Goal: Task Accomplishment & Management: Manage account settings

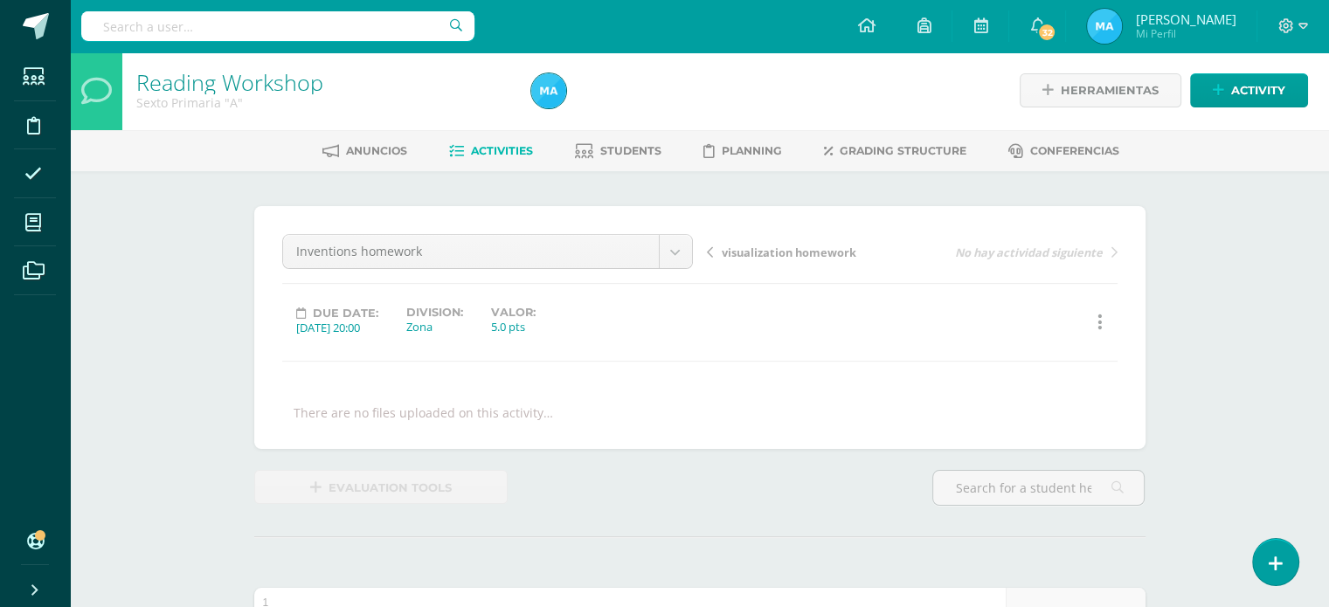
scroll to position [3, 0]
click at [1139, 322] on div "Inventions homework Final assessment Raz-plus folder celebration of knowledge 1…" at bounding box center [699, 326] width 891 height 243
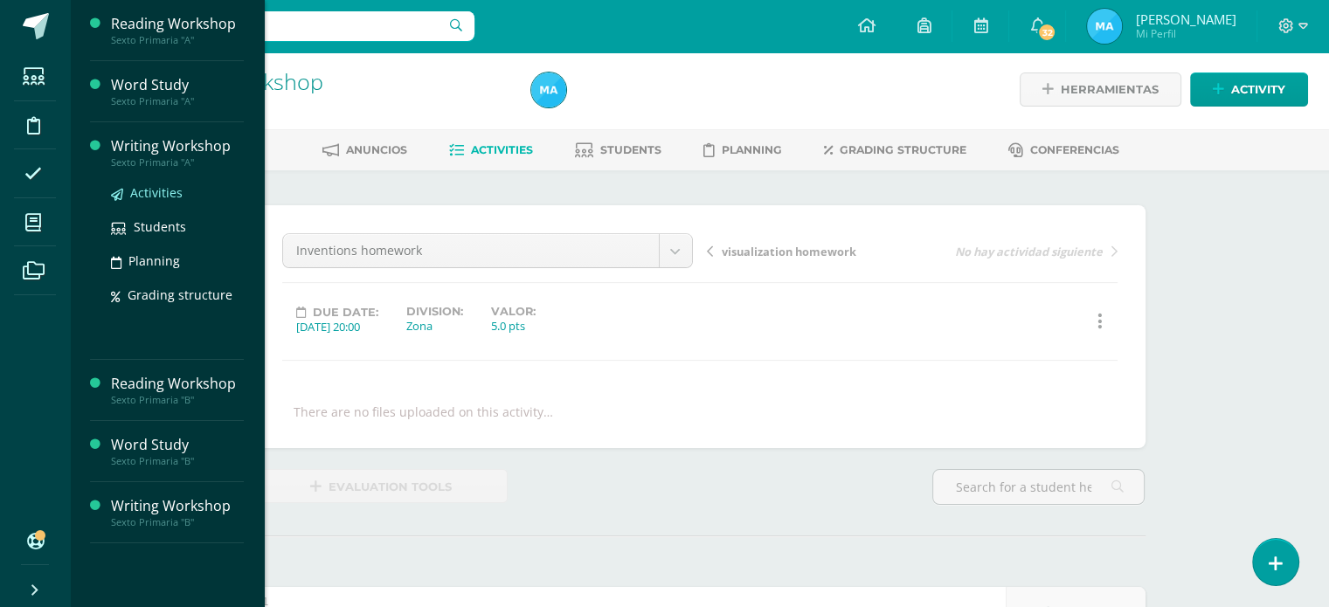
click at [149, 195] on span "Activities" at bounding box center [156, 192] width 52 height 17
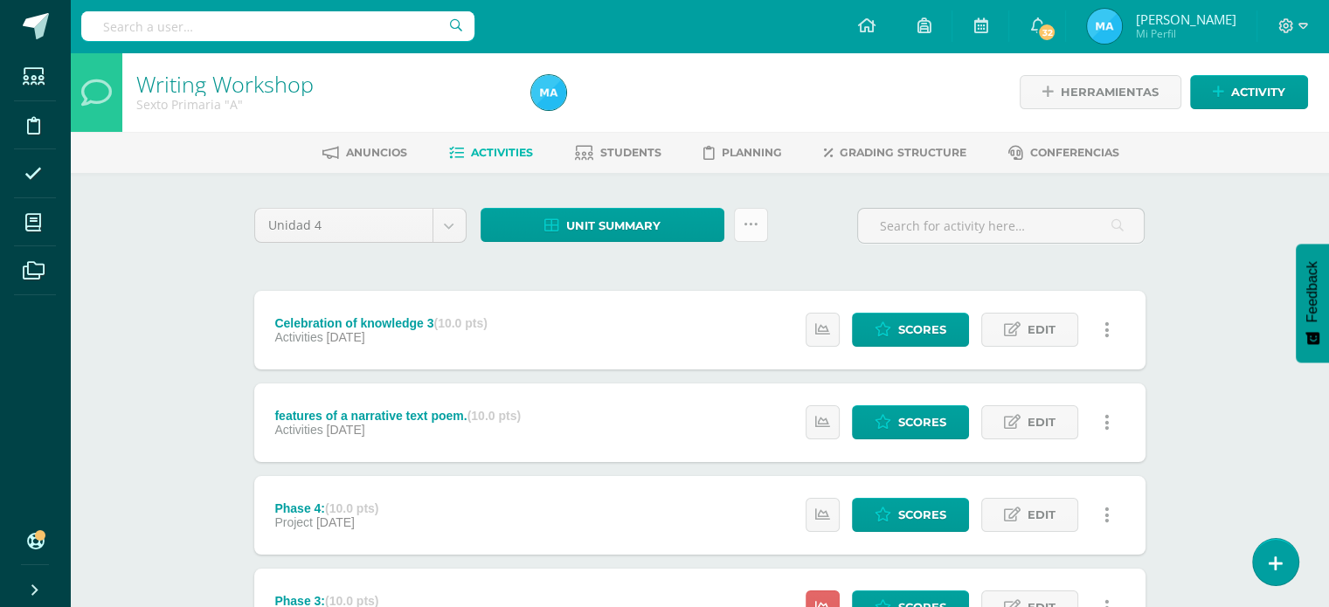
click at [763, 221] on link at bounding box center [751, 225] width 34 height 34
click at [716, 272] on link "Subir actividades en masa" at bounding box center [707, 280] width 192 height 42
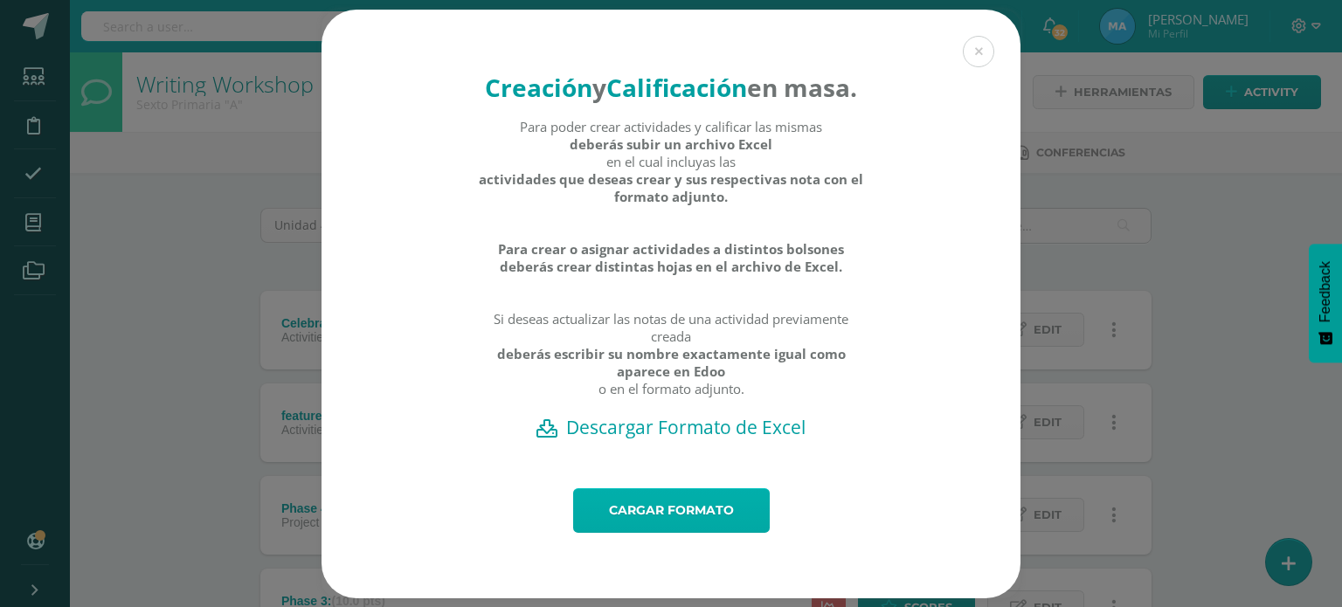
click at [704, 523] on link "Cargar formato" at bounding box center [671, 510] width 197 height 45
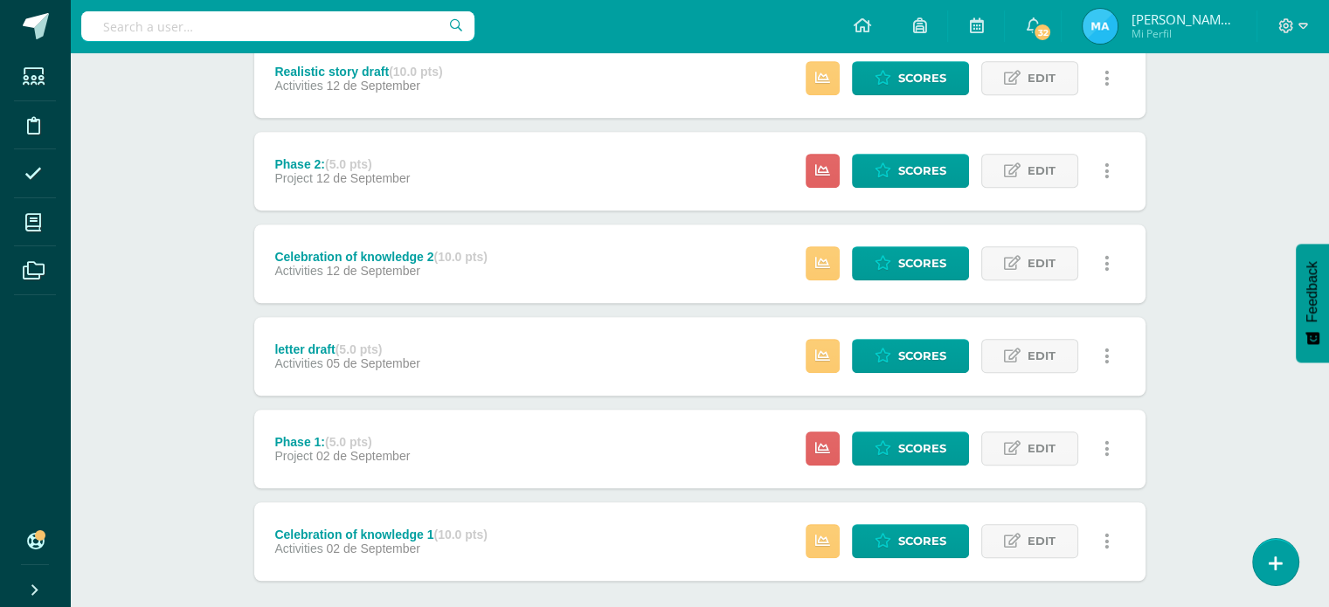
scroll to position [1175, 0]
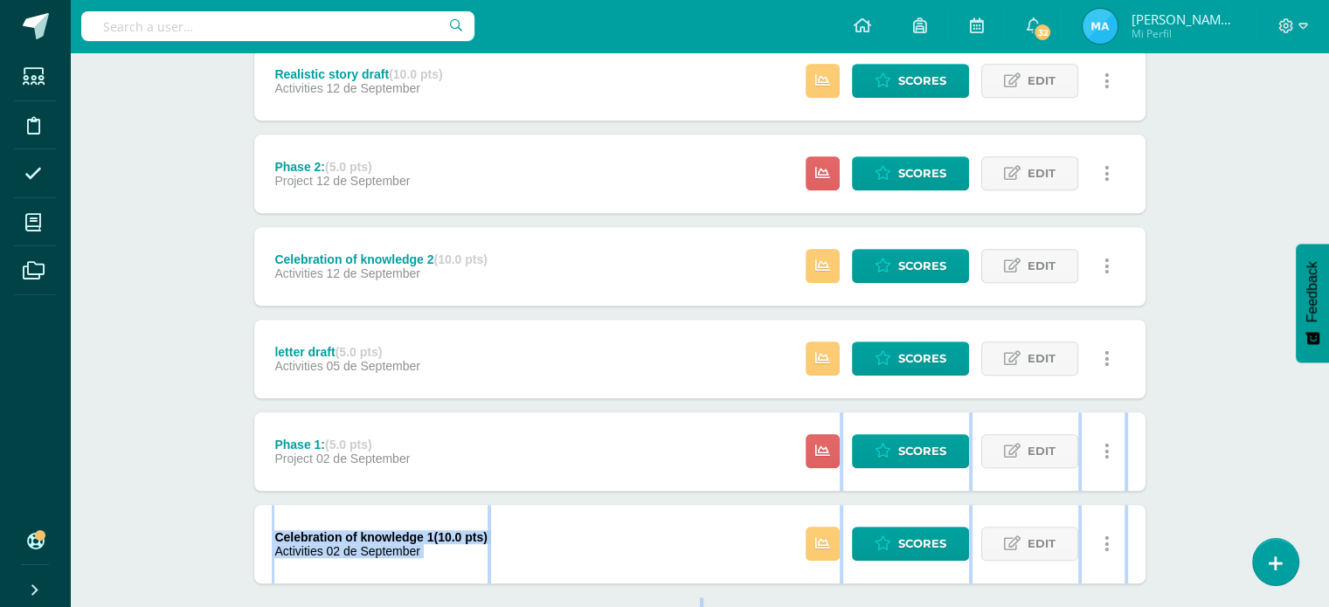
drag, startPoint x: 1325, startPoint y: 429, endPoint x: 1324, endPoint y: 353, distance: 76.0
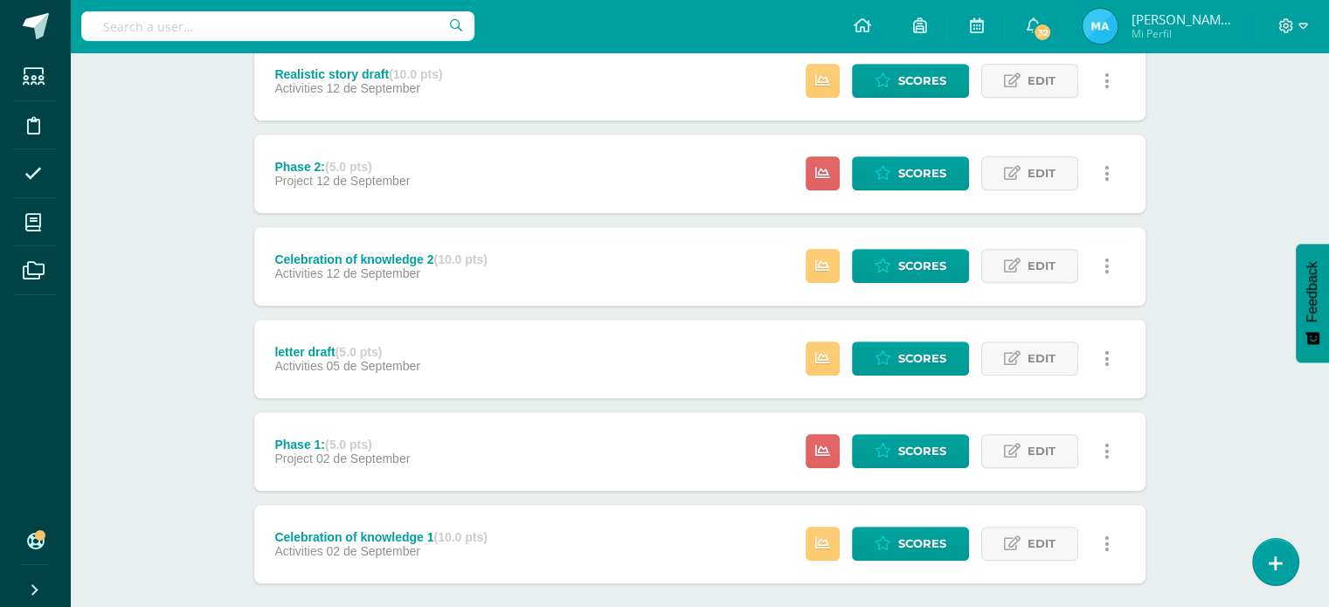
scroll to position [1076, 0]
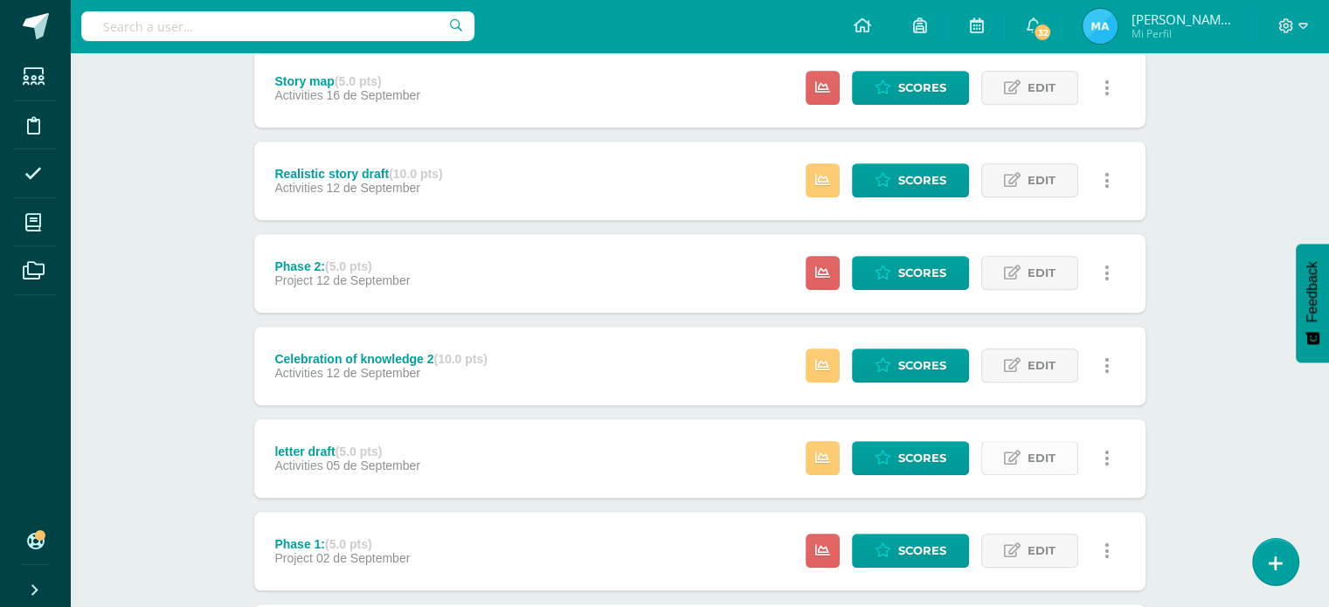
click at [1036, 454] on span "Edit" at bounding box center [1041, 458] width 28 height 32
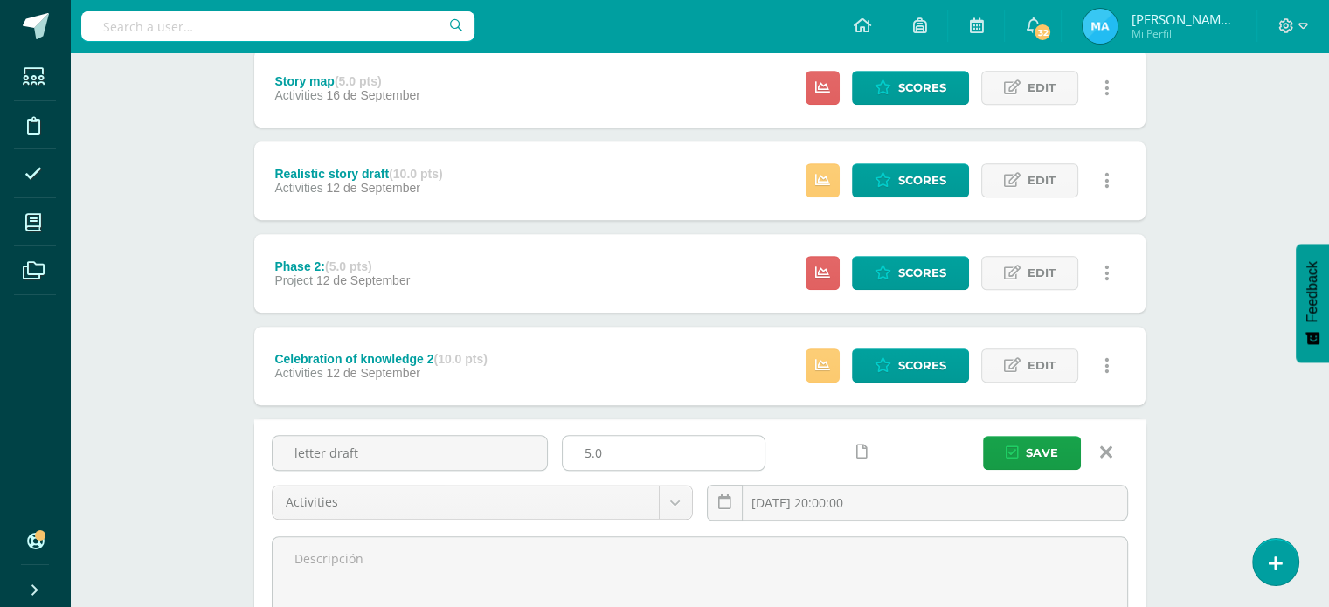
click at [643, 448] on input "5.0" at bounding box center [664, 453] width 202 height 34
type input "5"
type input "10"
click at [1023, 460] on button "Save" at bounding box center [1032, 453] width 98 height 34
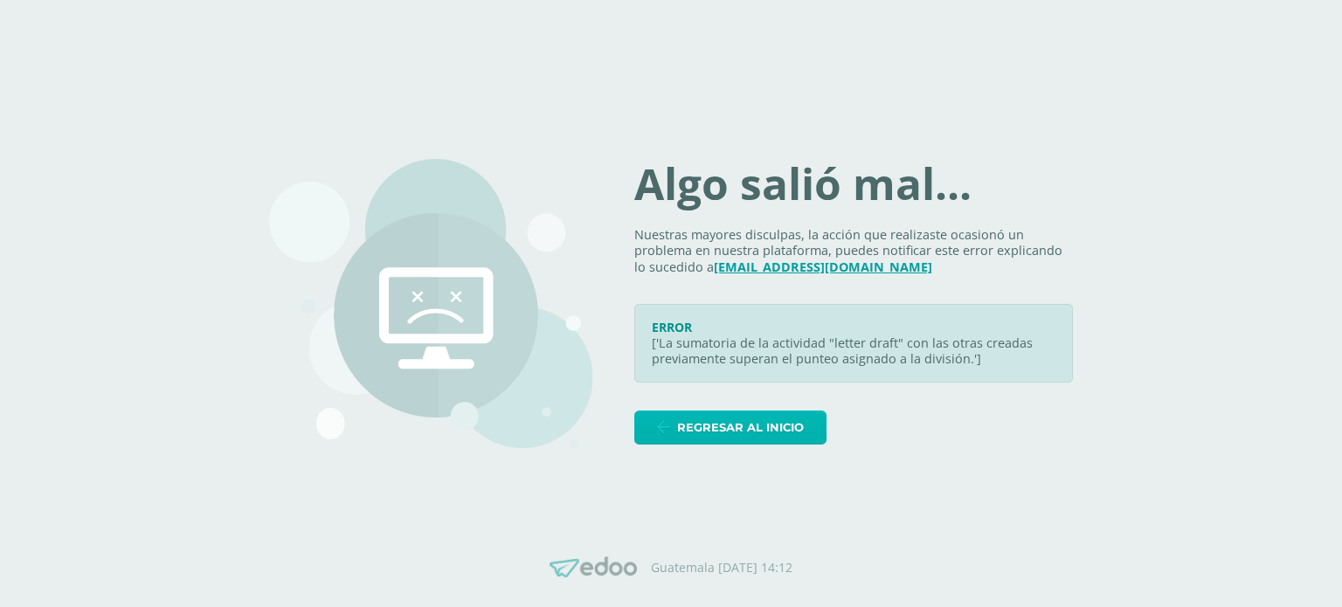
click at [761, 419] on span "Regresar al inicio" at bounding box center [740, 428] width 127 height 32
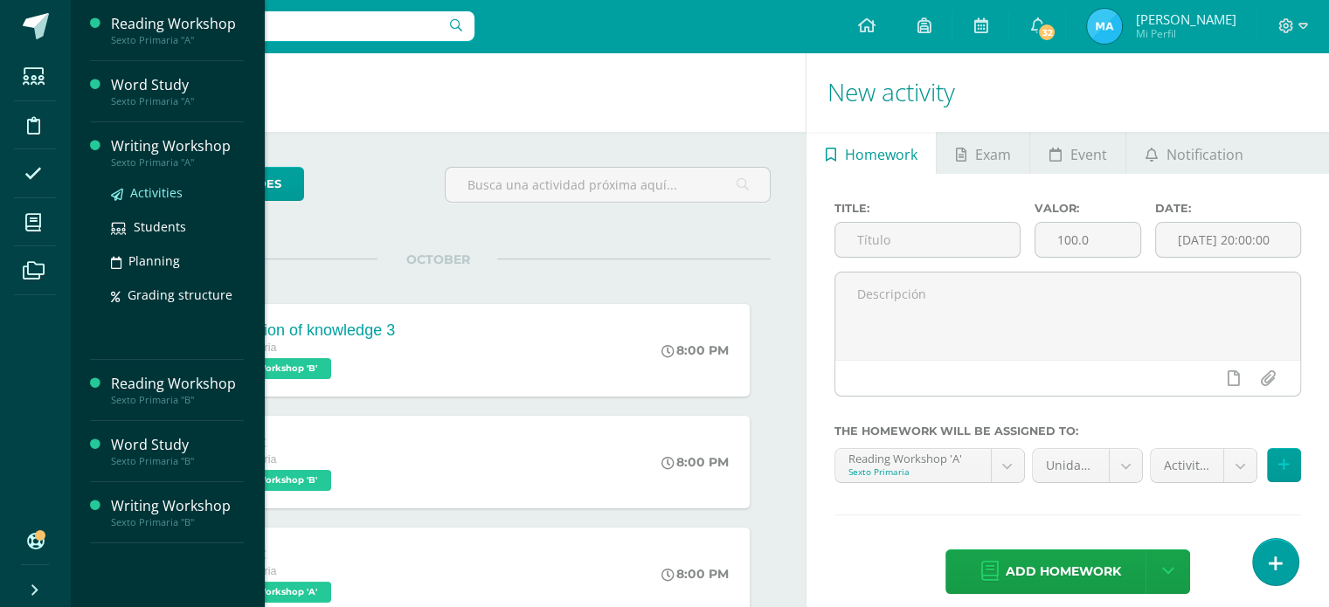
click at [158, 195] on span "Activities" at bounding box center [156, 192] width 52 height 17
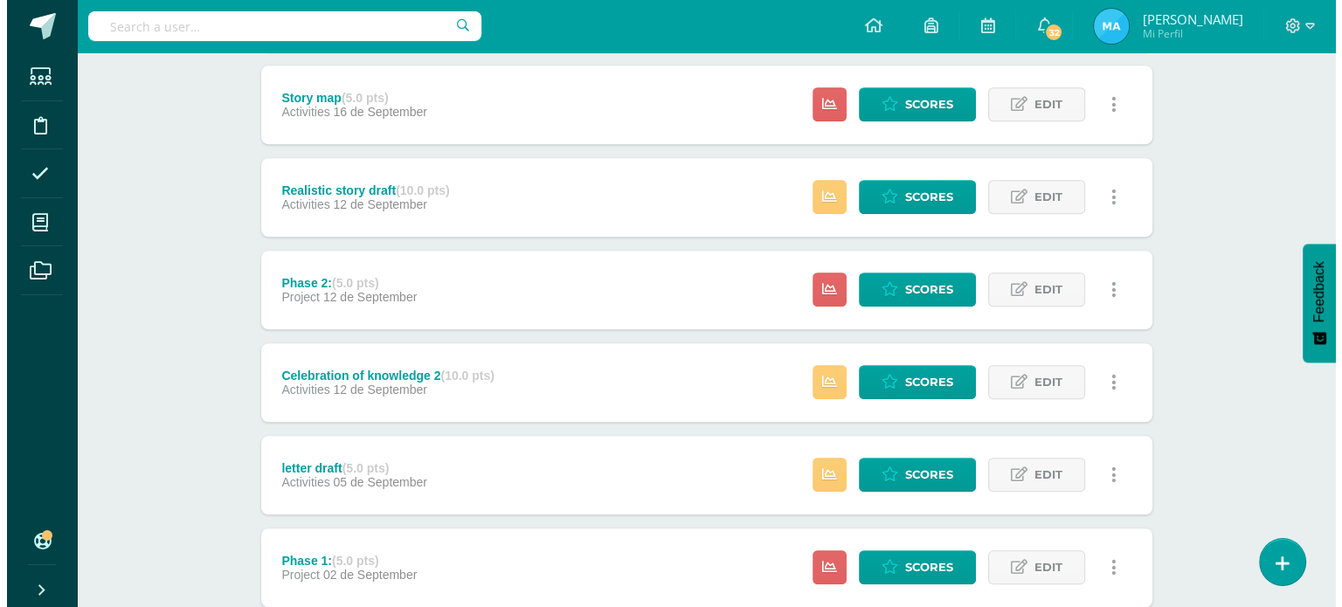
scroll to position [1055, 0]
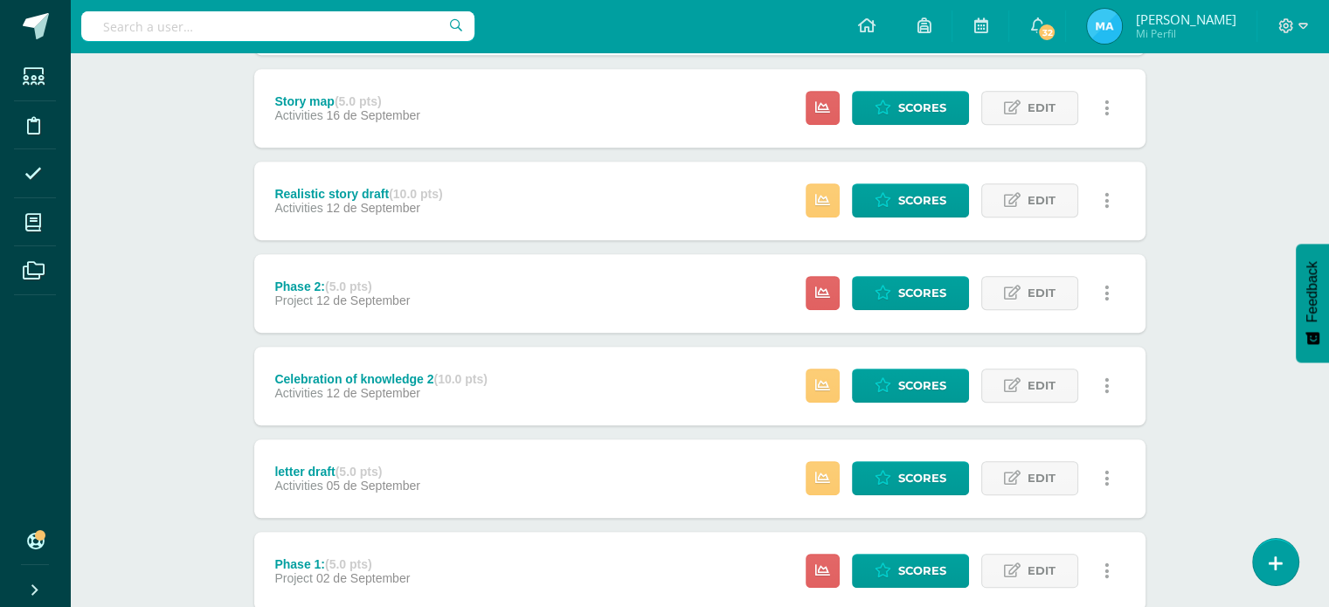
click at [1104, 109] on icon at bounding box center [1106, 108] width 5 height 19
click at [1056, 217] on link "Delete" at bounding box center [1073, 218] width 141 height 27
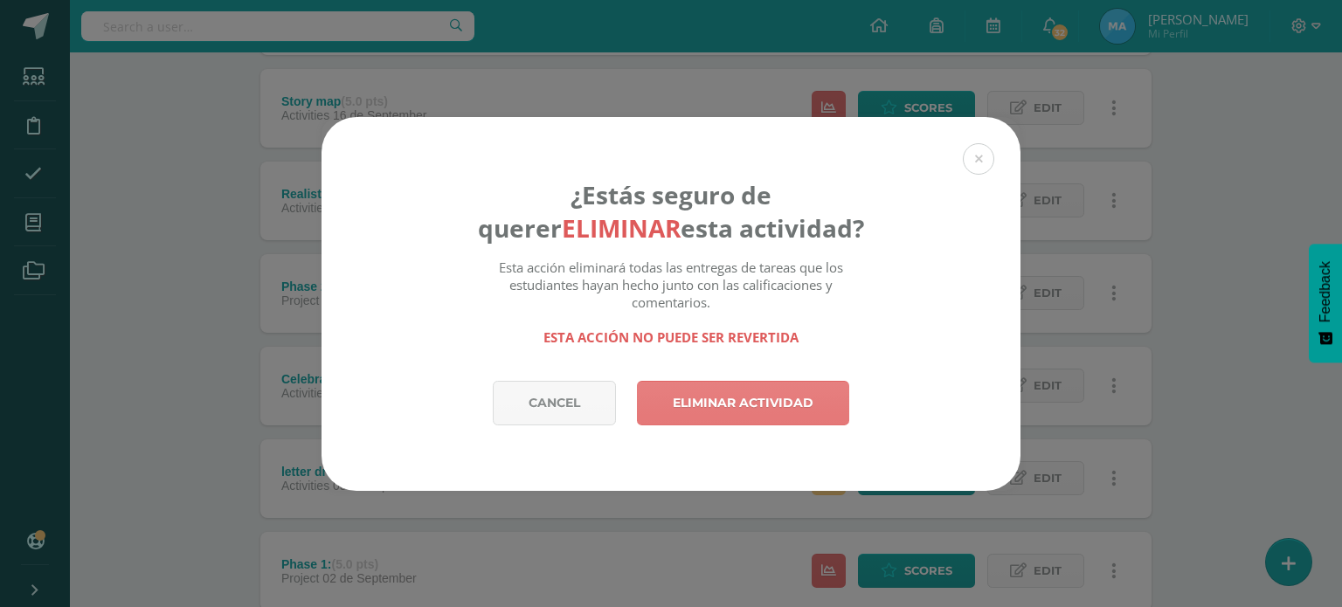
click at [767, 405] on link "Eliminar actividad" at bounding box center [743, 403] width 212 height 45
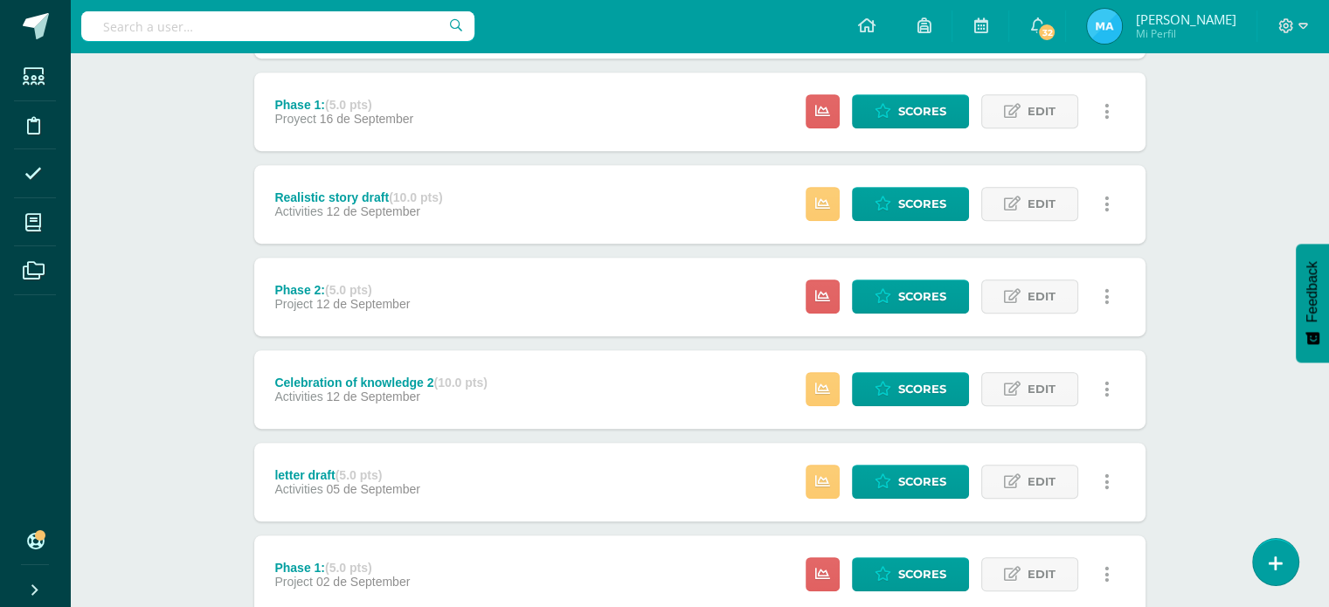
scroll to position [987, 0]
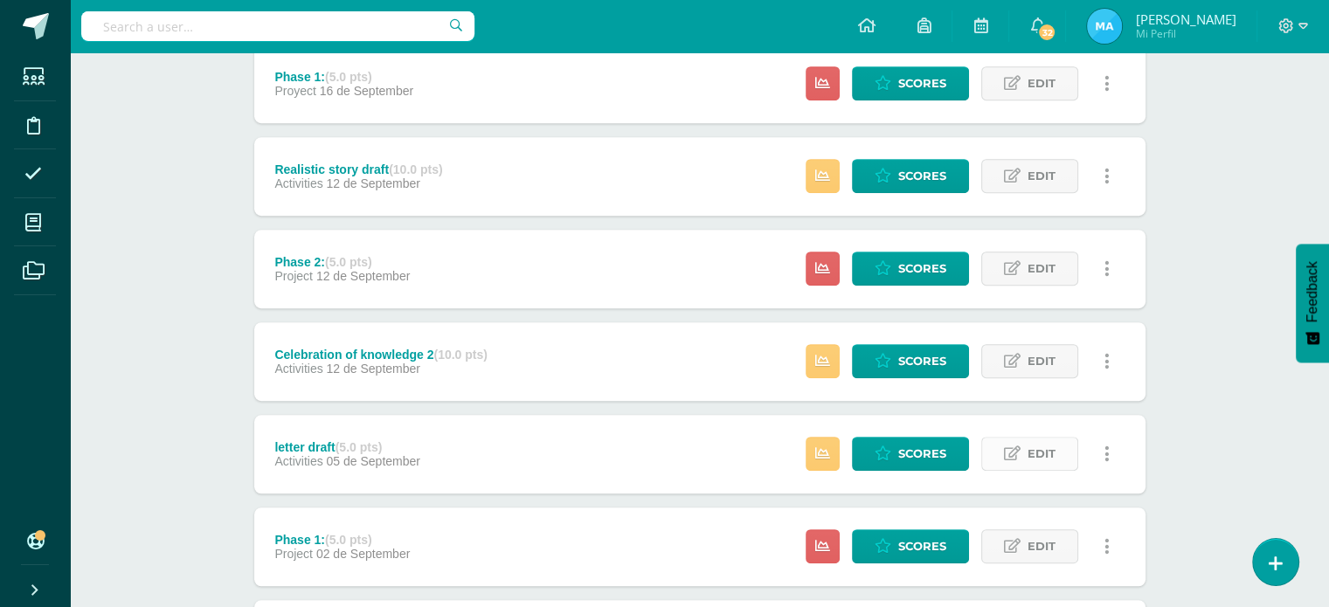
click at [1027, 460] on span "Edit" at bounding box center [1041, 454] width 28 height 32
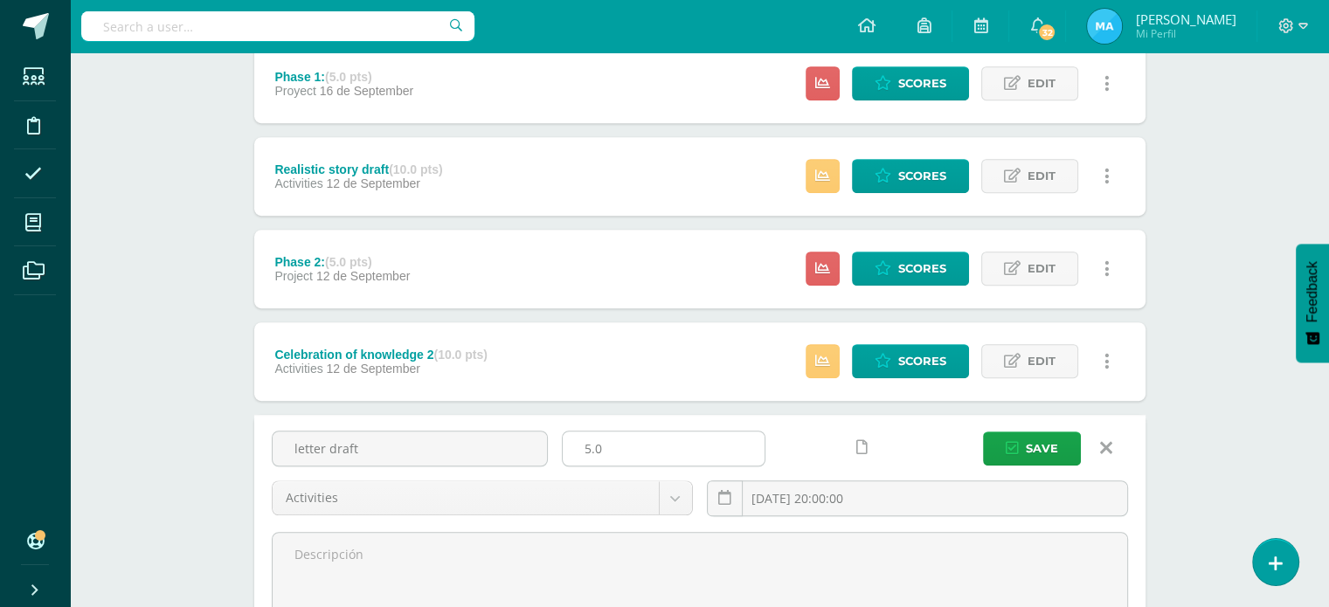
click at [685, 449] on input "5.0" at bounding box center [664, 449] width 202 height 34
type input "5"
type input "10"
click at [983, 432] on button "Save" at bounding box center [1032, 449] width 98 height 34
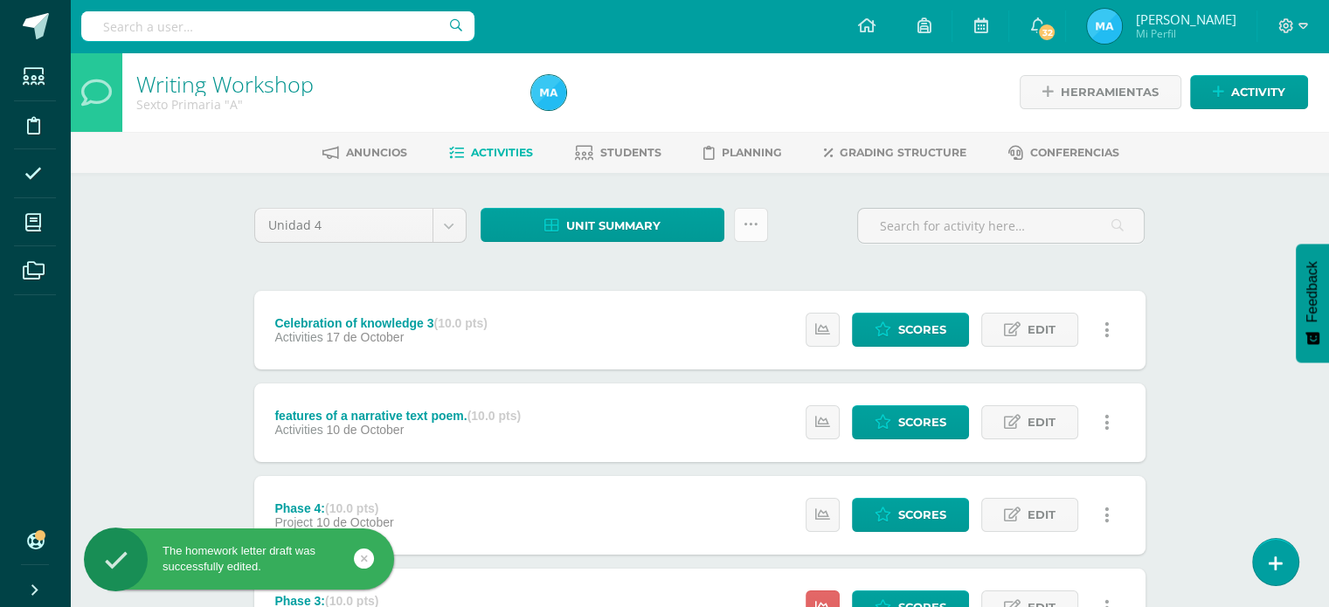
click at [759, 218] on link at bounding box center [751, 225] width 34 height 34
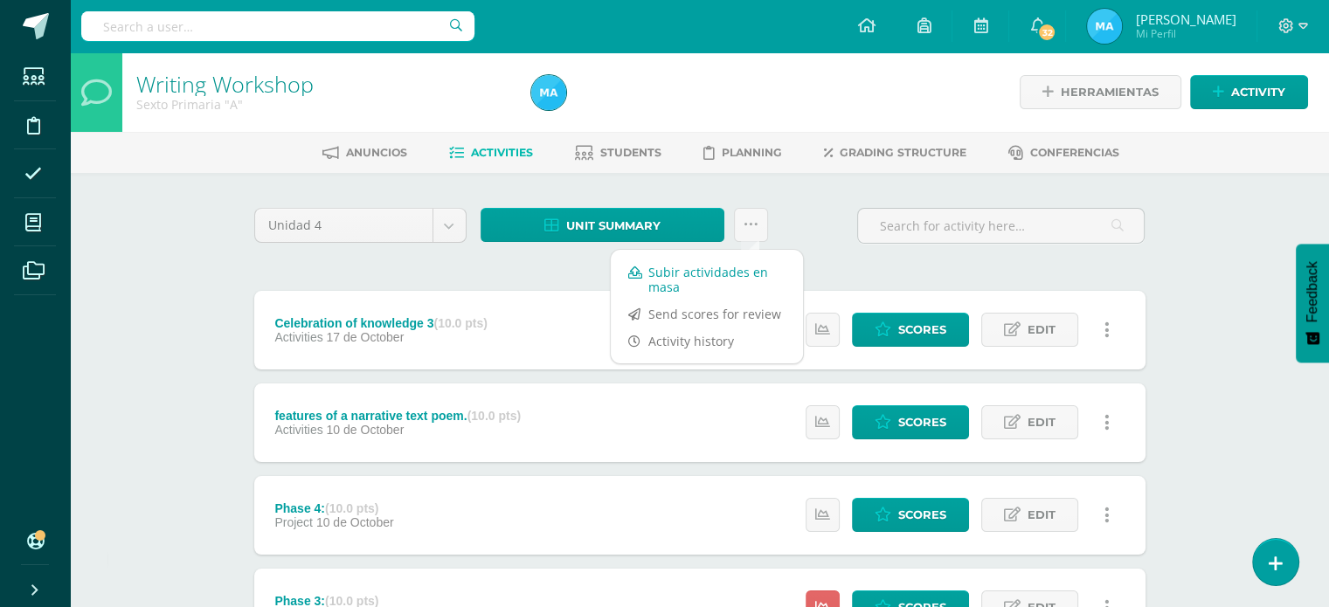
click at [673, 282] on link "Subir actividades en masa" at bounding box center [707, 280] width 192 height 42
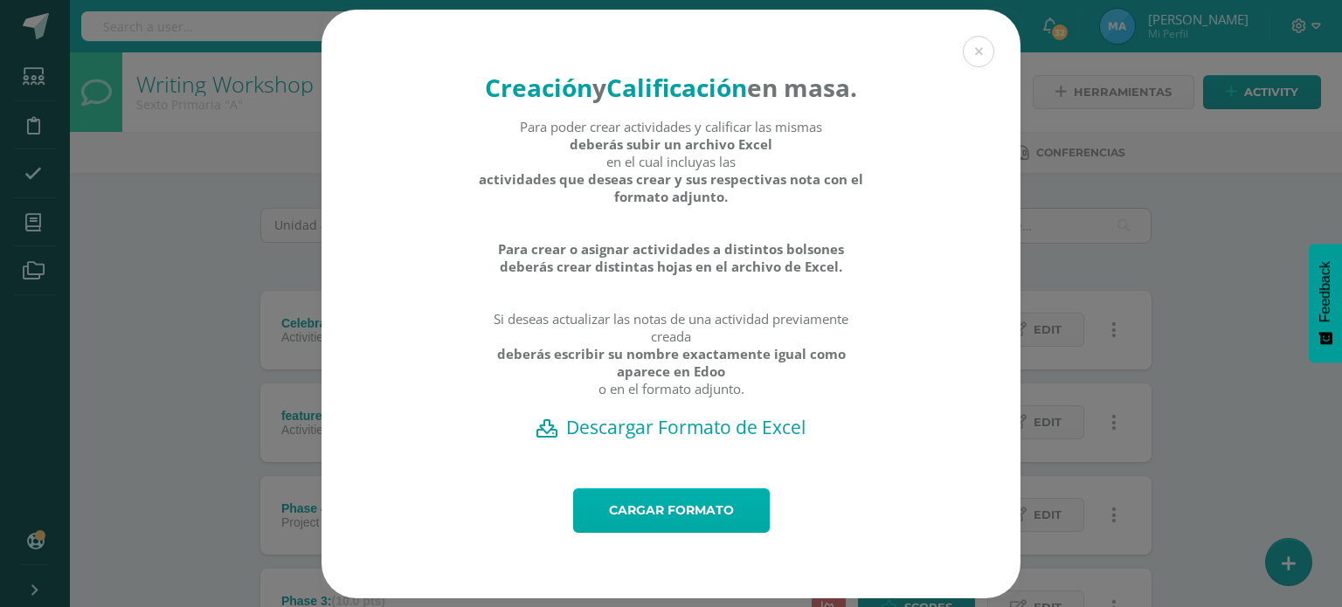
click at [713, 529] on link "Cargar formato" at bounding box center [671, 510] width 197 height 45
click at [965, 52] on button at bounding box center [978, 51] width 31 height 31
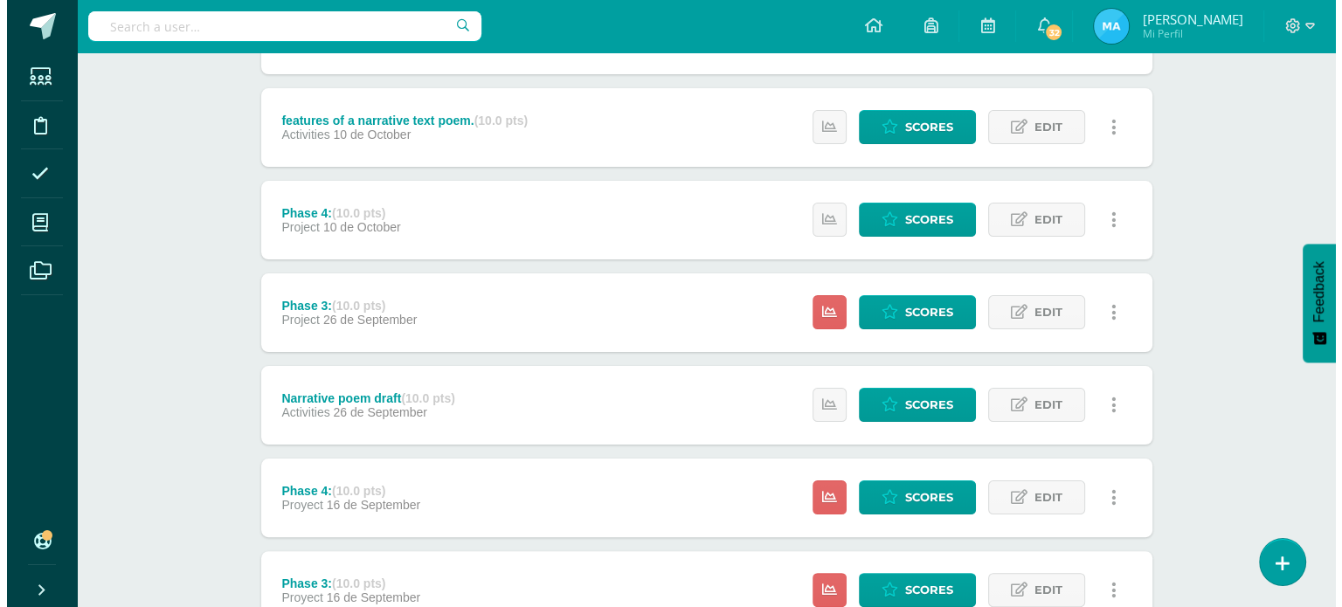
scroll to position [304, 0]
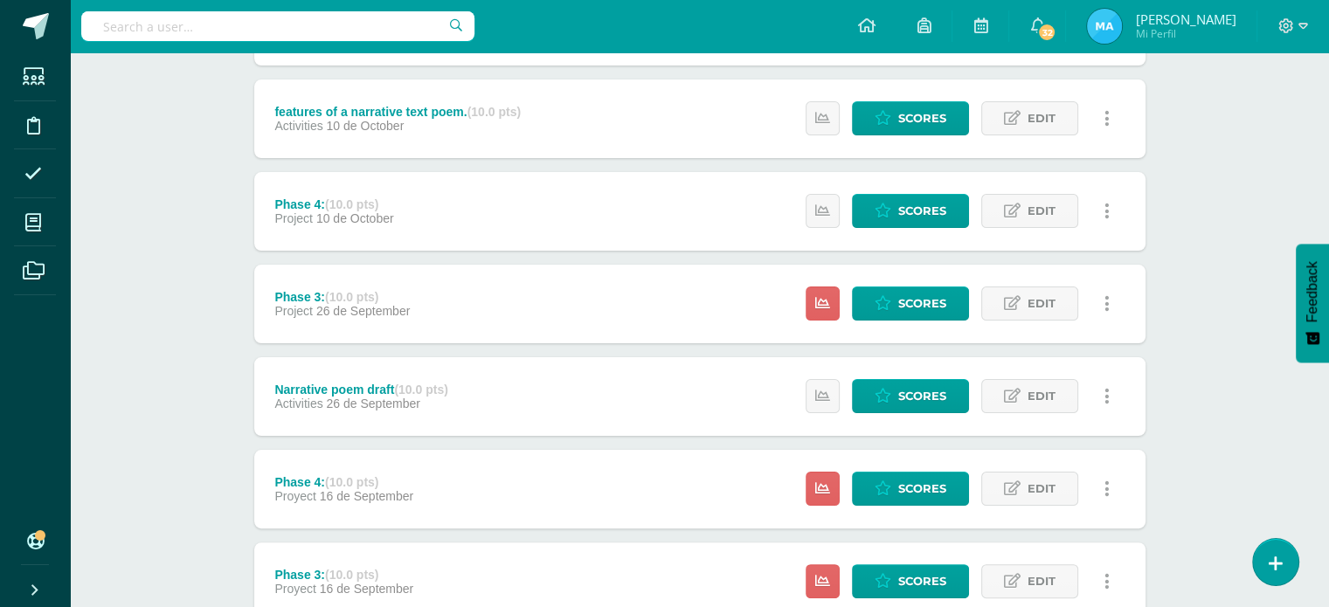
click at [1109, 219] on link at bounding box center [1107, 211] width 34 height 34
click at [1056, 326] on link "Delete" at bounding box center [1073, 321] width 141 height 27
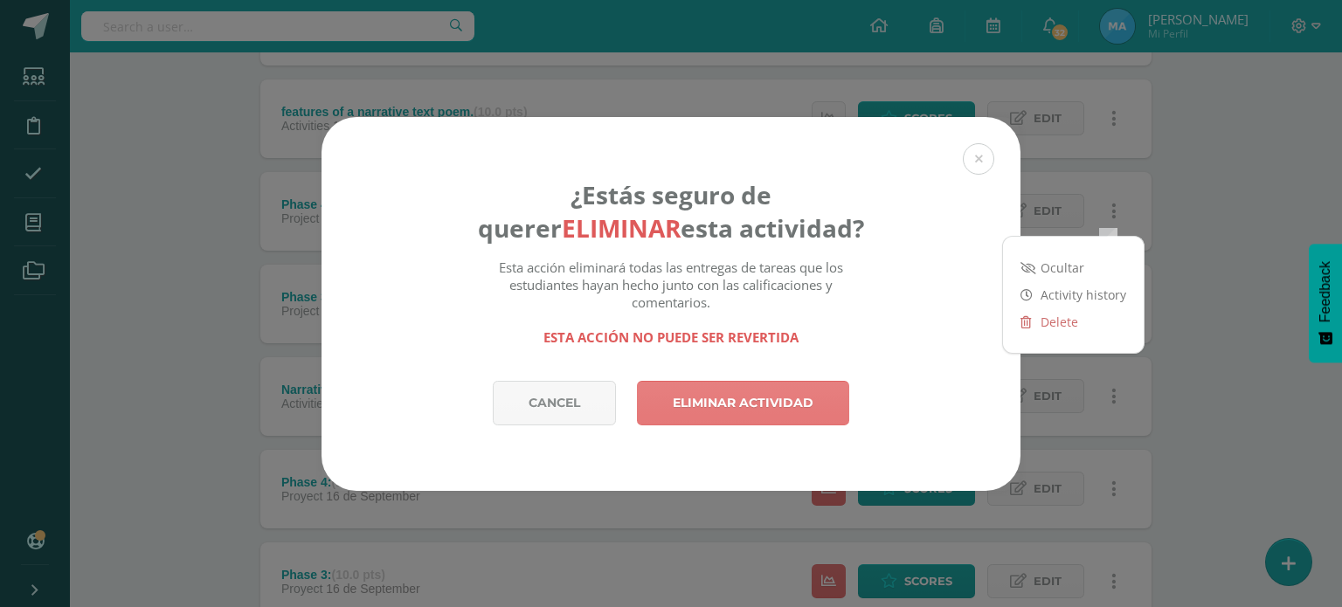
click at [772, 394] on link "Eliminar actividad" at bounding box center [743, 403] width 212 height 45
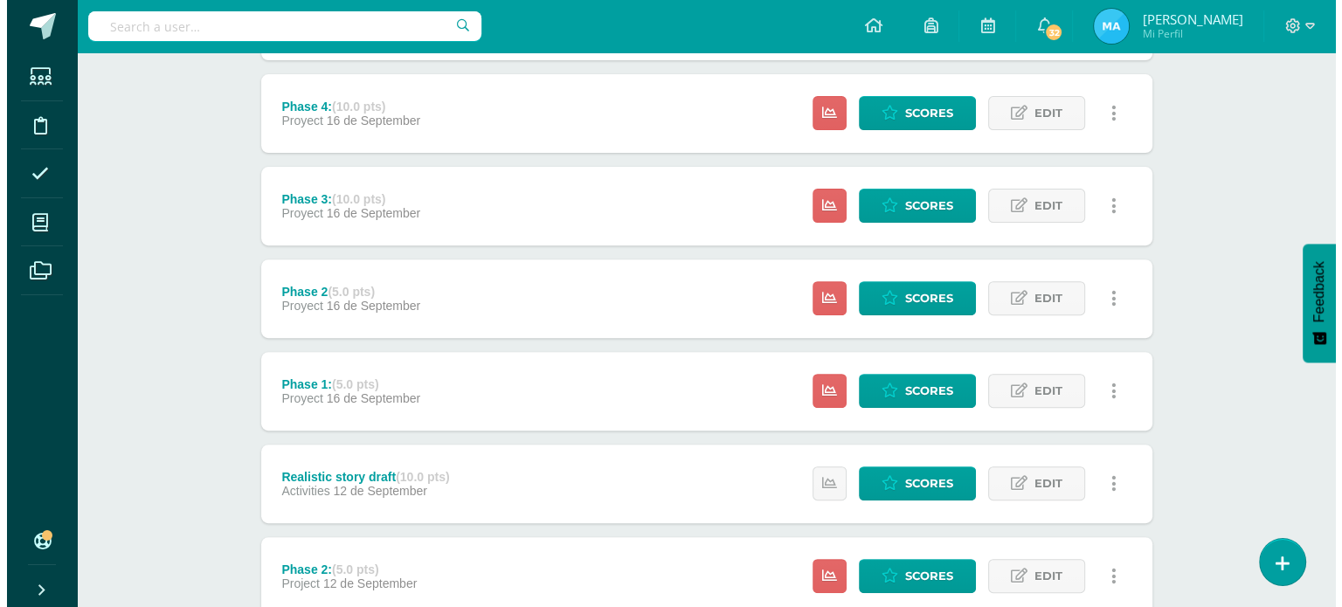
scroll to position [590, 0]
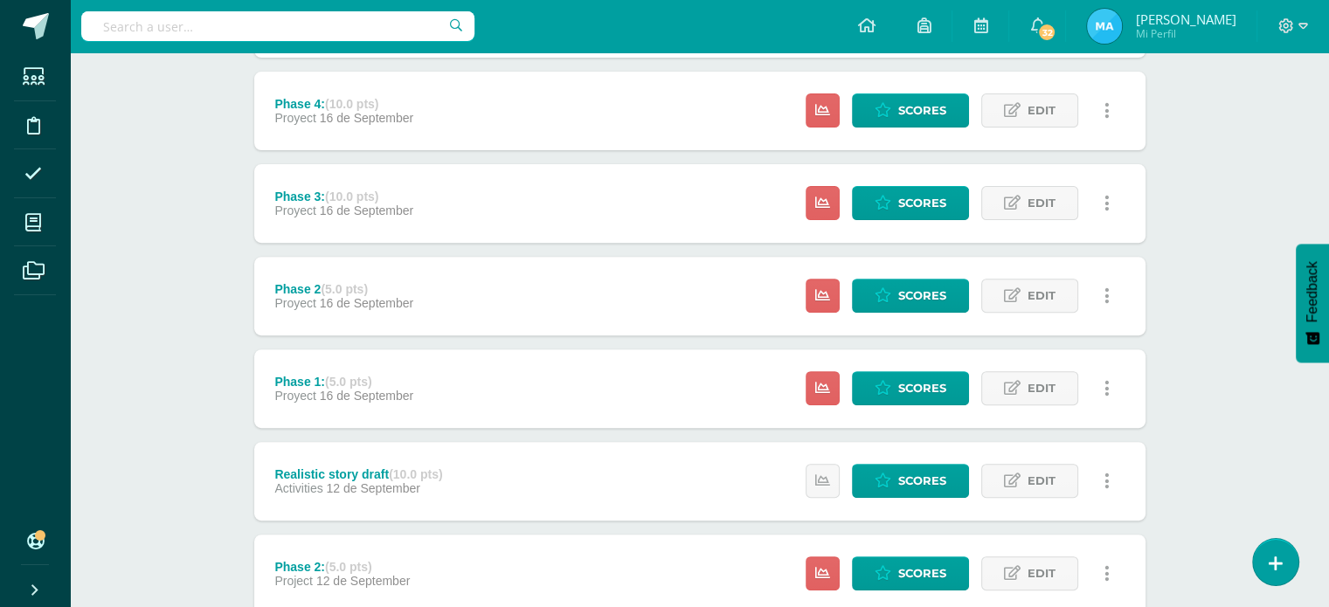
click at [1104, 113] on link at bounding box center [1107, 110] width 34 height 34
click at [1066, 225] on link "Delete" at bounding box center [1073, 221] width 141 height 27
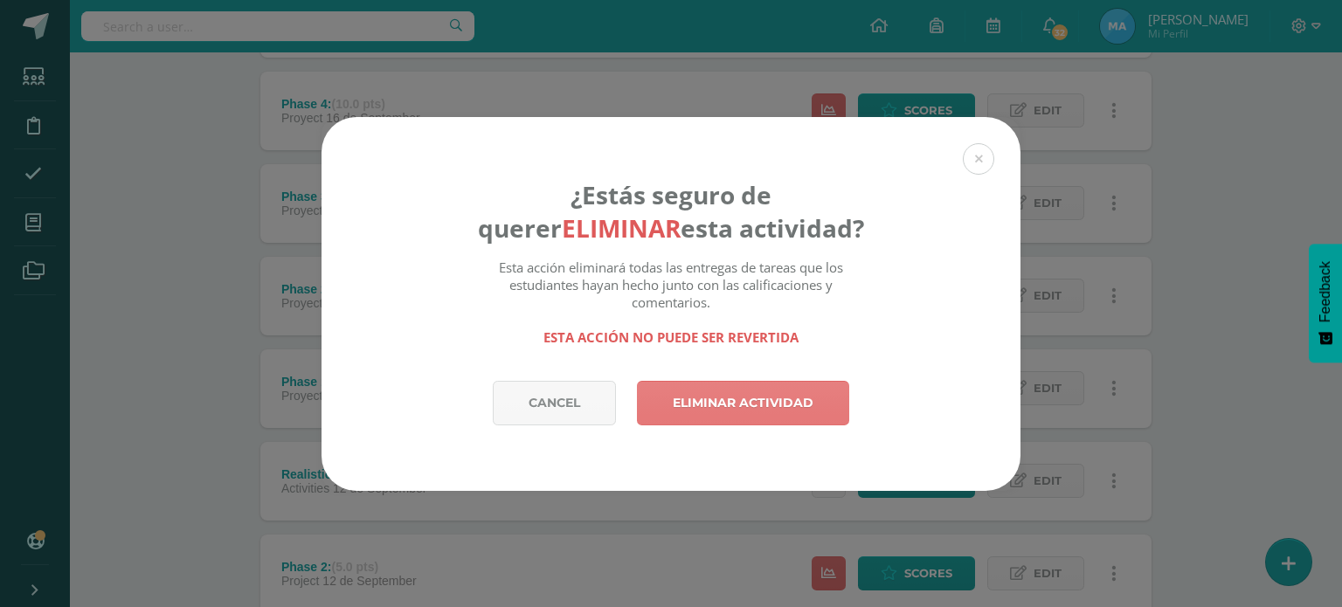
click at [781, 404] on link "Eliminar actividad" at bounding box center [743, 403] width 212 height 45
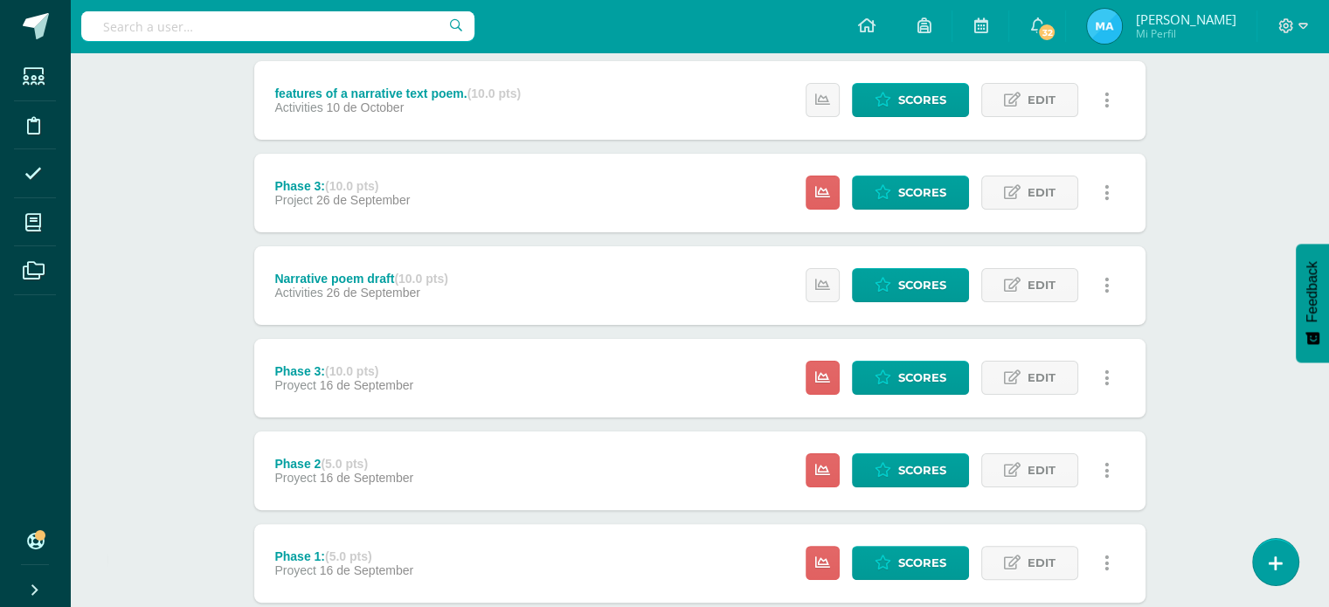
scroll to position [320, 0]
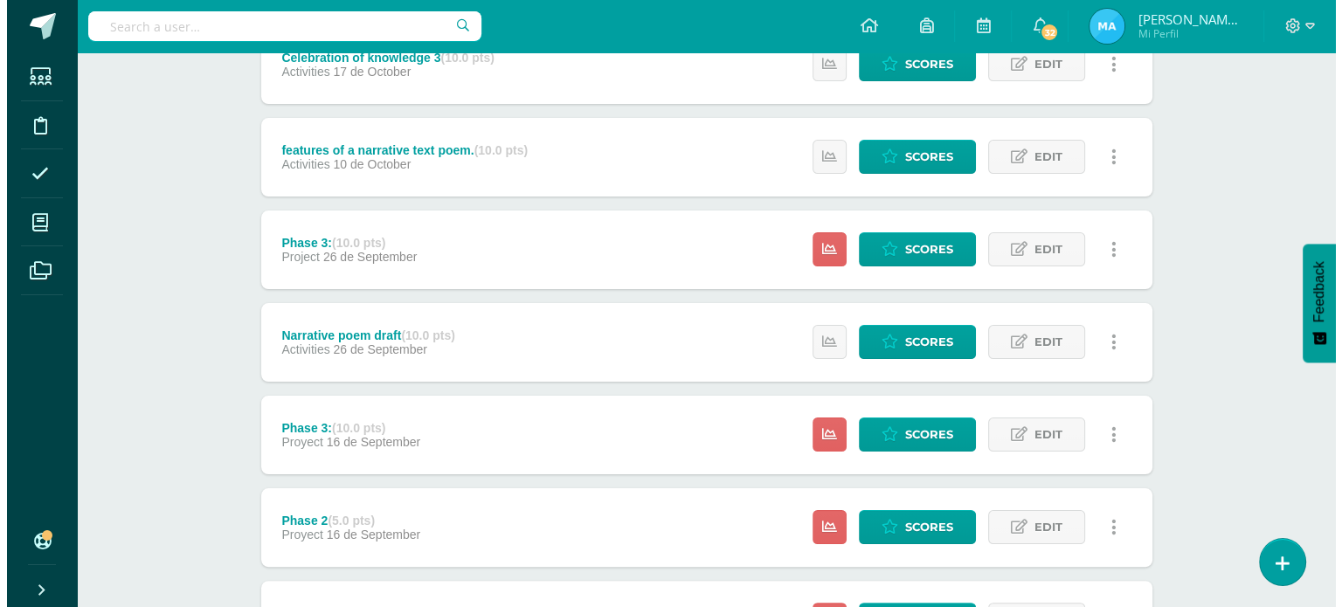
scroll to position [268, 0]
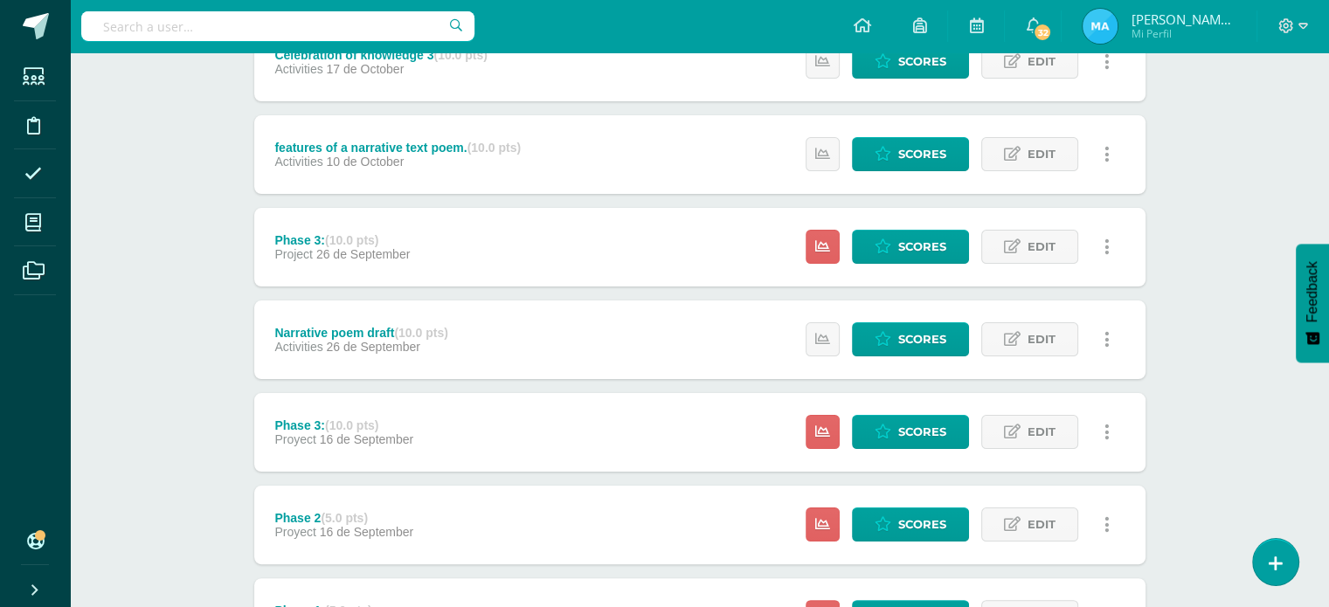
click at [1103, 239] on link at bounding box center [1107, 247] width 34 height 34
click at [1042, 358] on link "Delete" at bounding box center [1073, 357] width 141 height 27
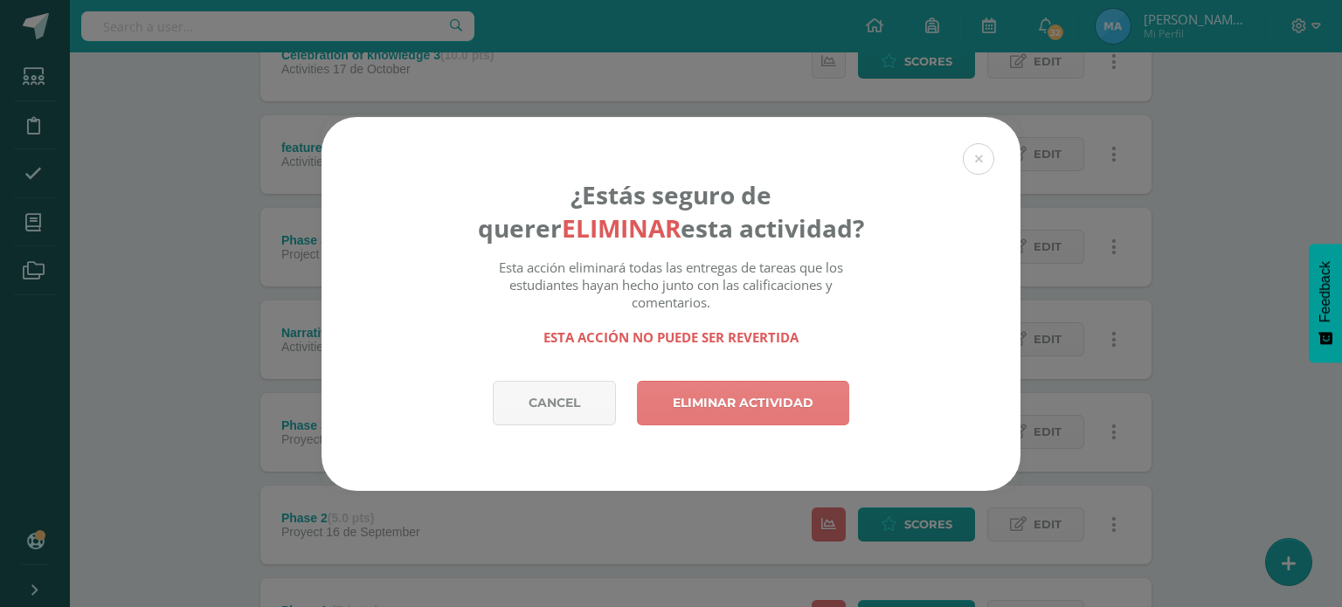
click at [748, 398] on link "Eliminar actividad" at bounding box center [743, 403] width 212 height 45
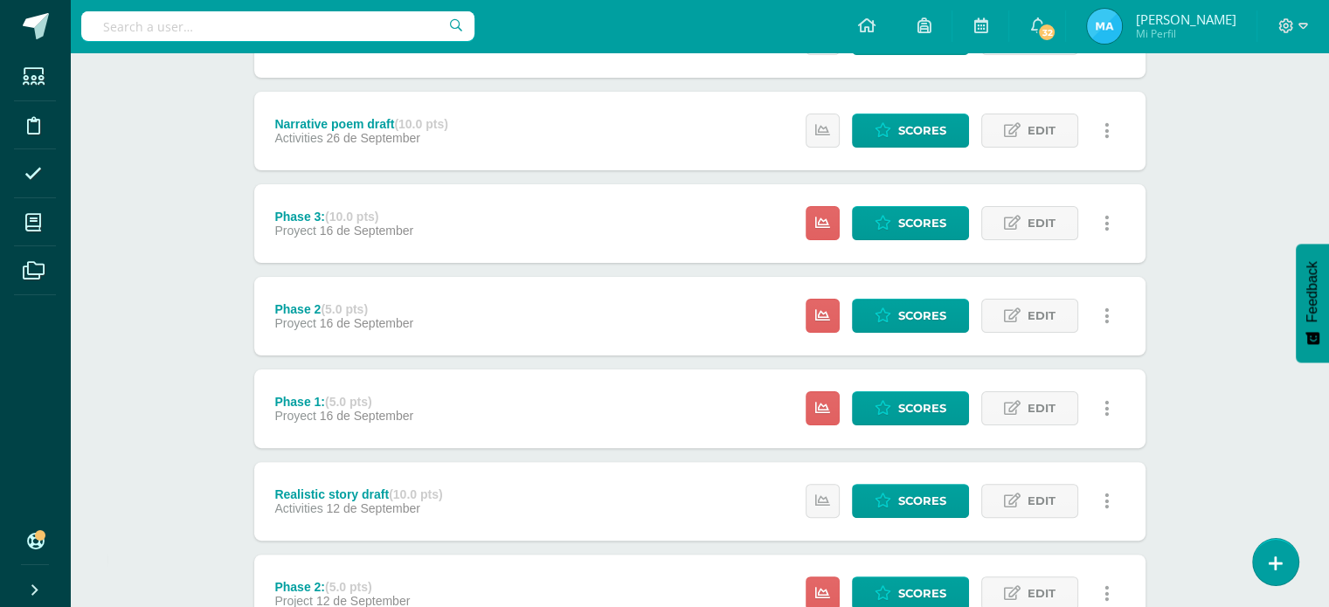
scroll to position [387, 0]
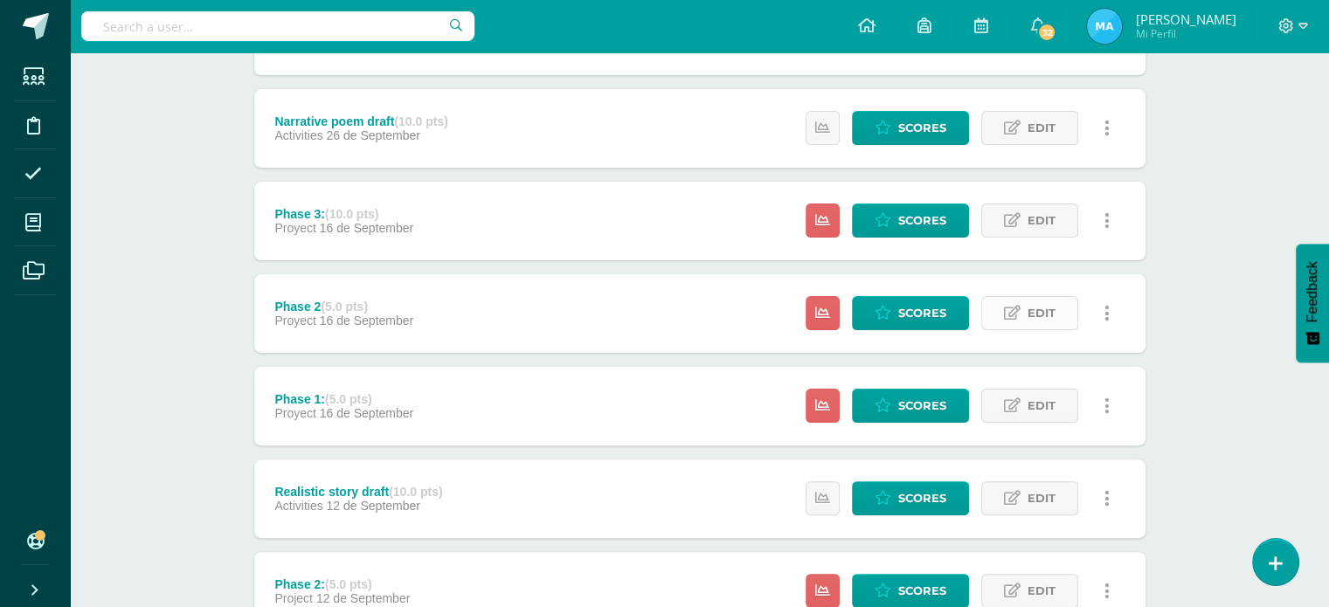
click at [1033, 326] on span "Edit" at bounding box center [1041, 313] width 28 height 32
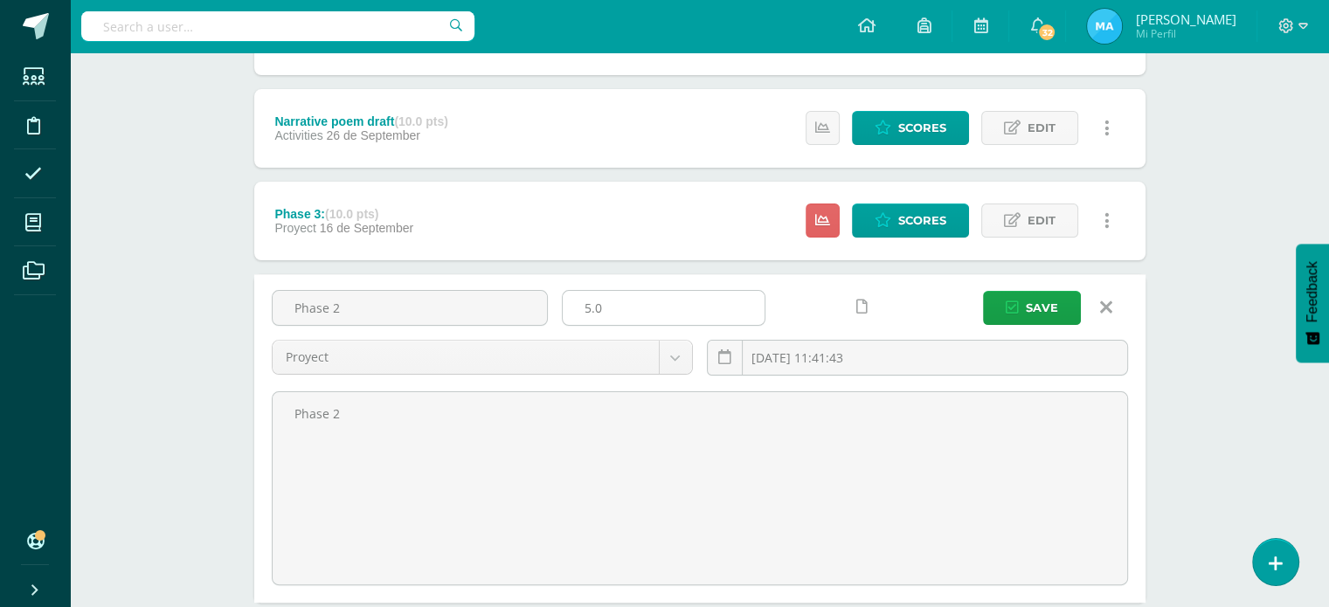
click at [706, 305] on input "5.0" at bounding box center [664, 308] width 202 height 34
type input "5"
type input "10"
click at [983, 291] on button "Save" at bounding box center [1032, 308] width 98 height 34
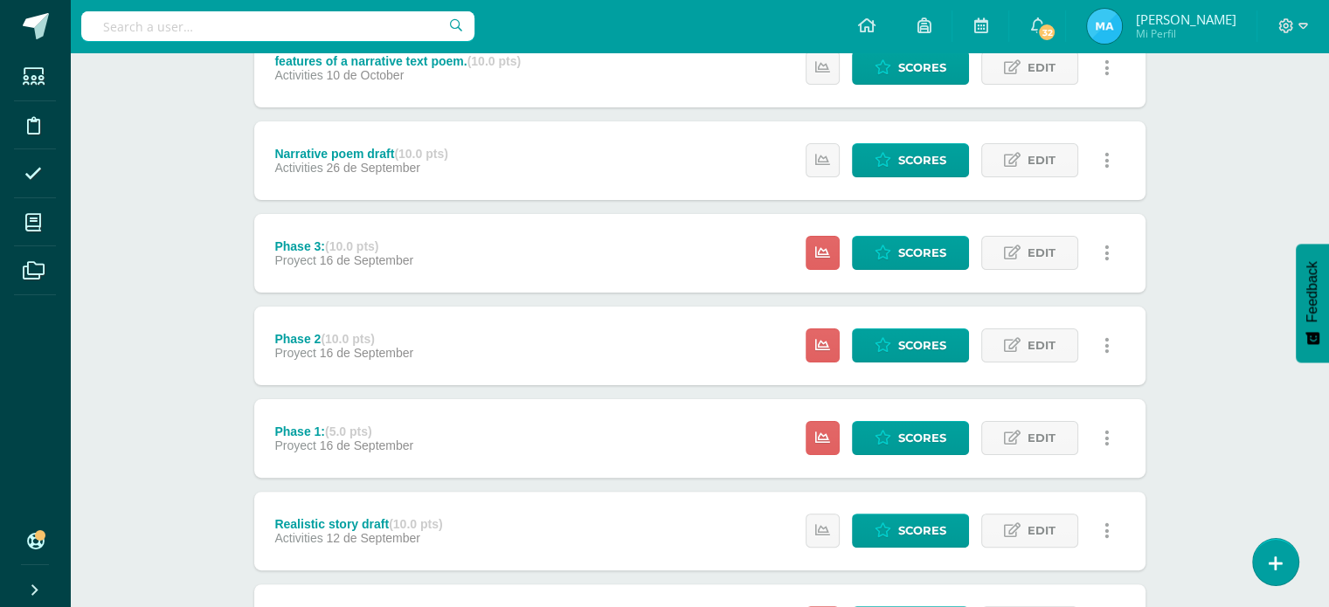
scroll to position [391, 0]
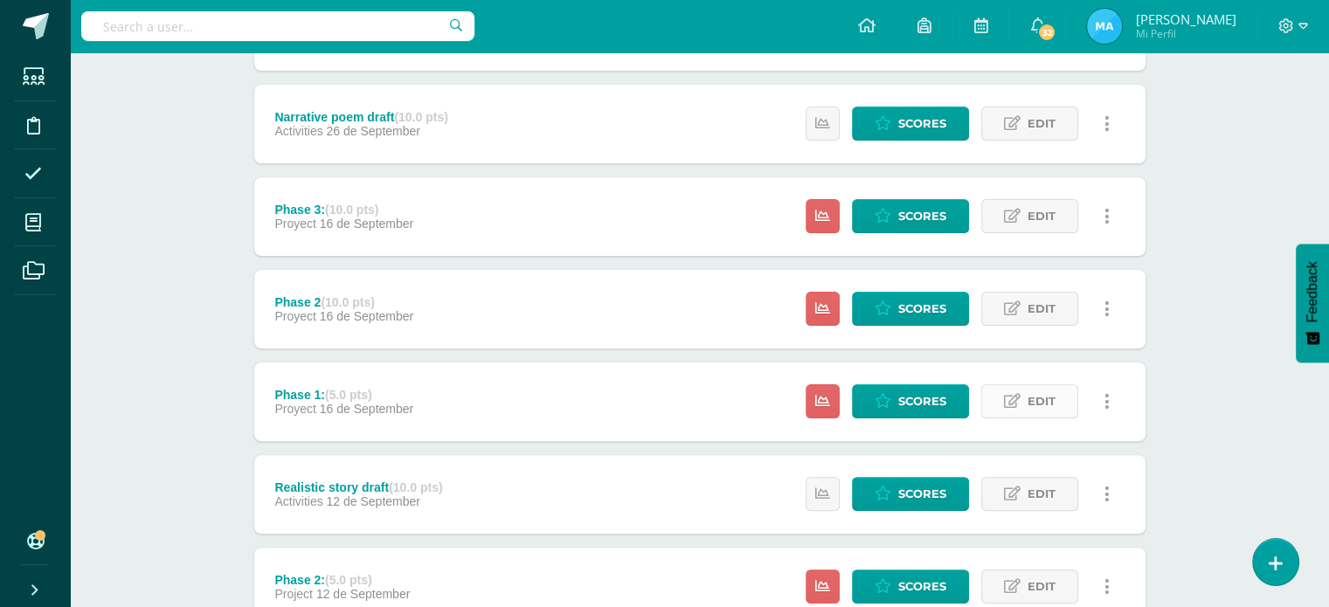
click at [1018, 398] on icon at bounding box center [1012, 401] width 17 height 15
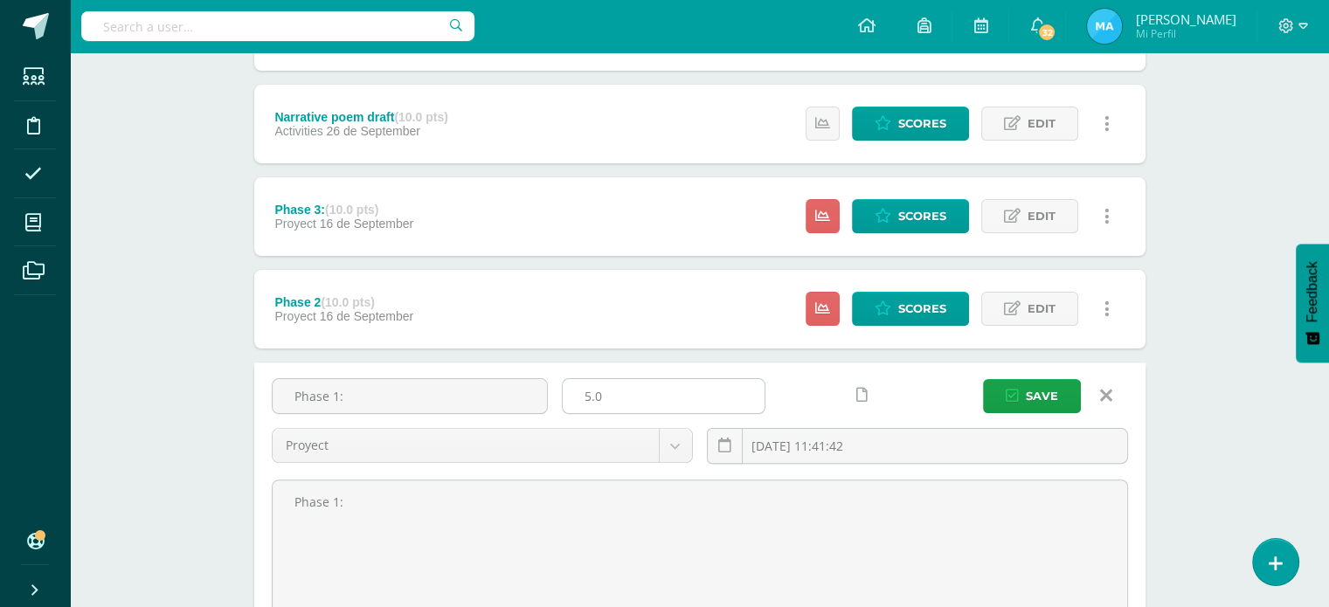
click at [716, 389] on input "5.0" at bounding box center [664, 396] width 202 height 34
type input "5"
type input "10"
click at [983, 379] on button "Save" at bounding box center [1032, 396] width 98 height 34
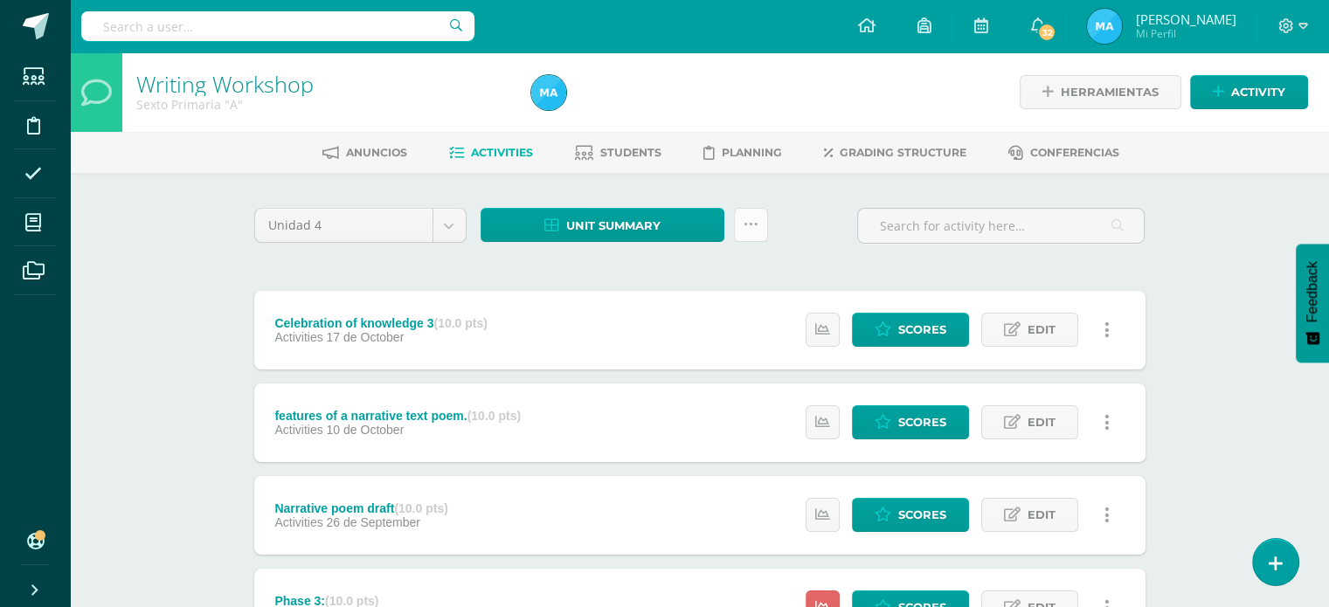
click at [751, 232] on link at bounding box center [751, 225] width 34 height 34
click at [668, 275] on link "Subir actividades en masa" at bounding box center [707, 280] width 192 height 42
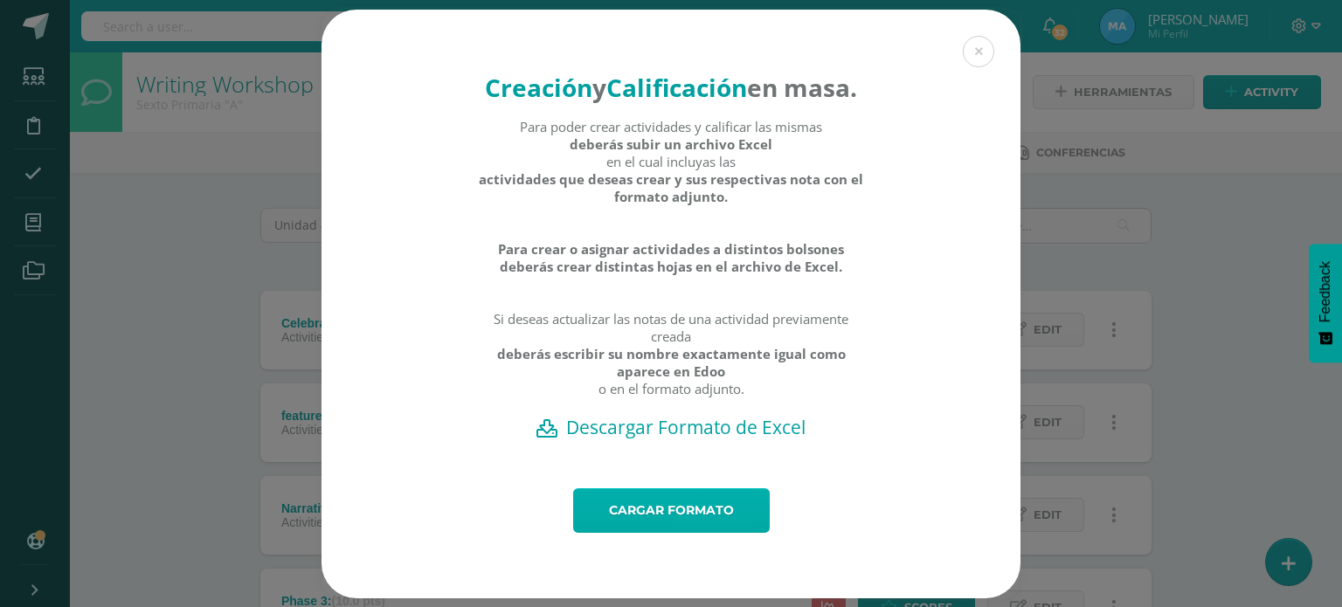
click at [664, 525] on link "Cargar formato" at bounding box center [671, 510] width 197 height 45
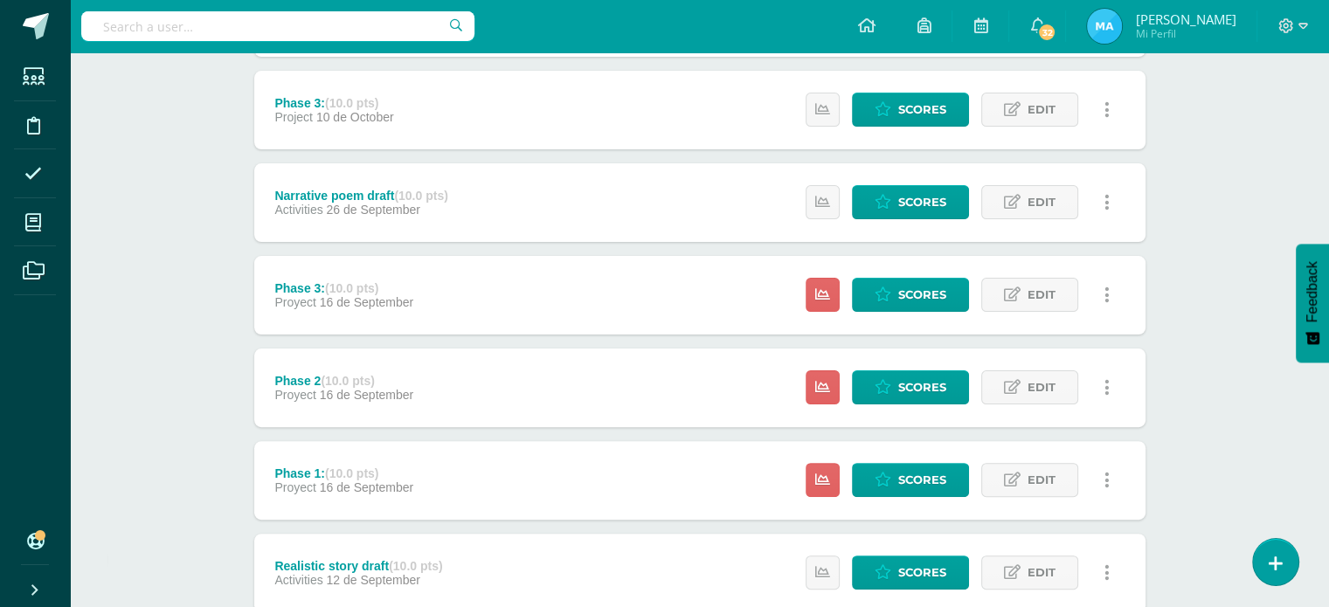
scroll to position [411, 0]
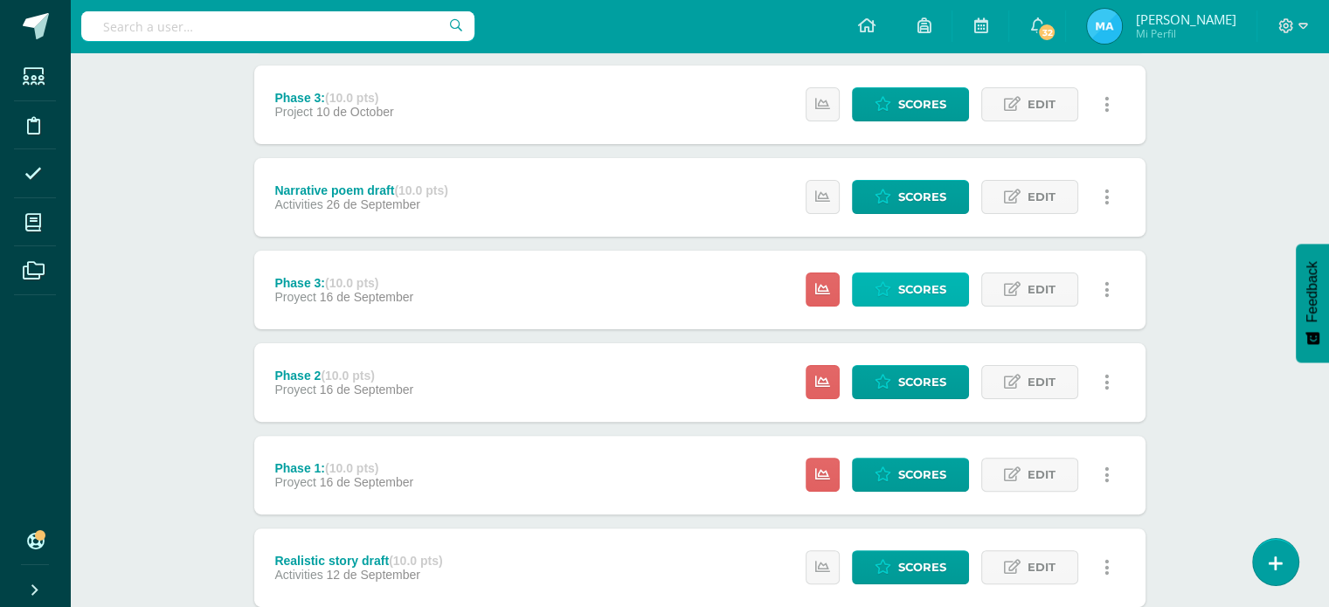
click at [938, 305] on span "Scores" at bounding box center [922, 289] width 48 height 32
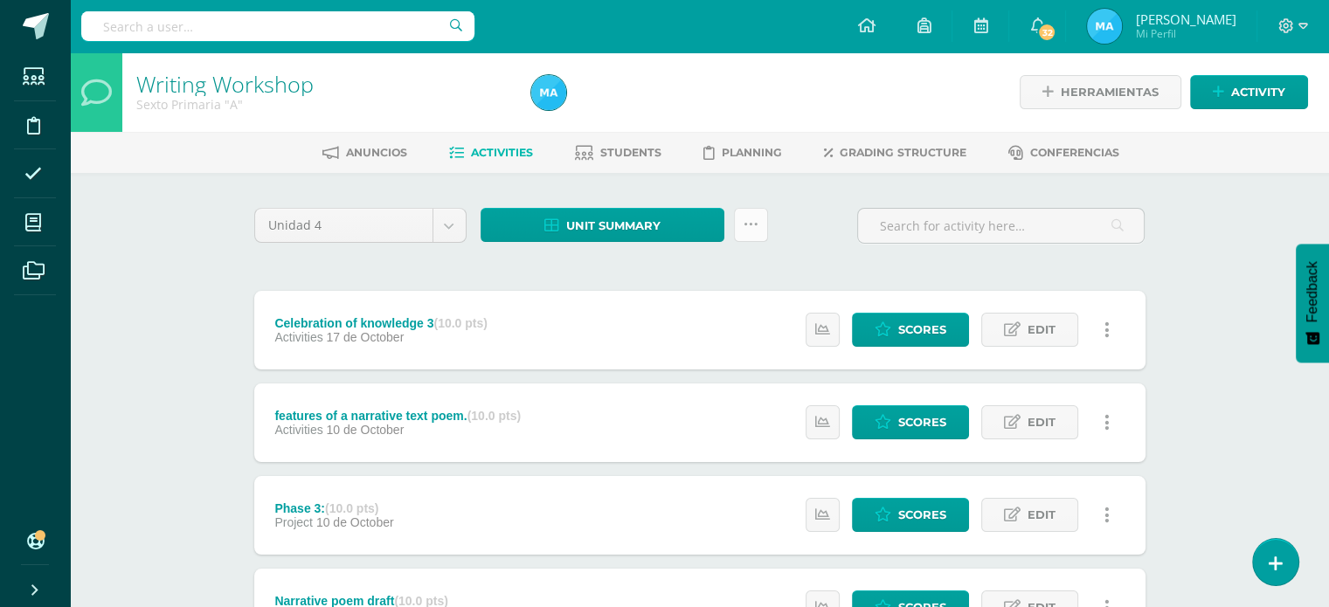
click at [755, 213] on link at bounding box center [751, 225] width 34 height 34
click at [744, 230] on icon at bounding box center [751, 225] width 15 height 15
click at [737, 312] on link "Send scores for review" at bounding box center [707, 314] width 192 height 27
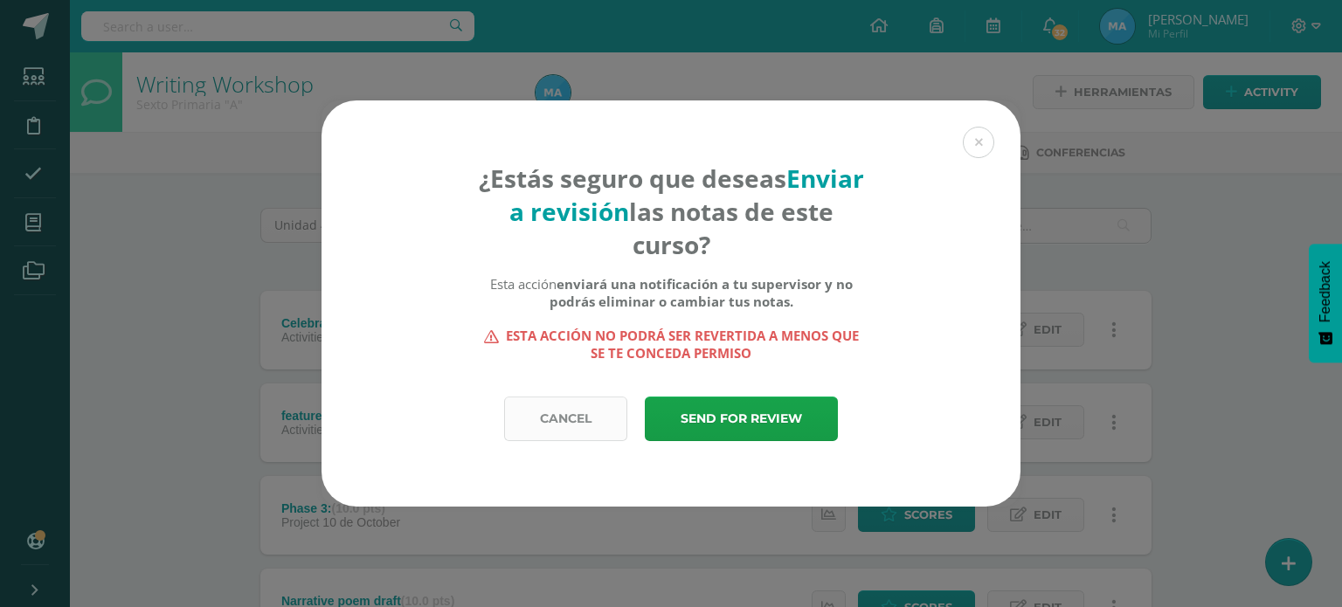
click at [577, 412] on link "Cancel" at bounding box center [565, 419] width 123 height 45
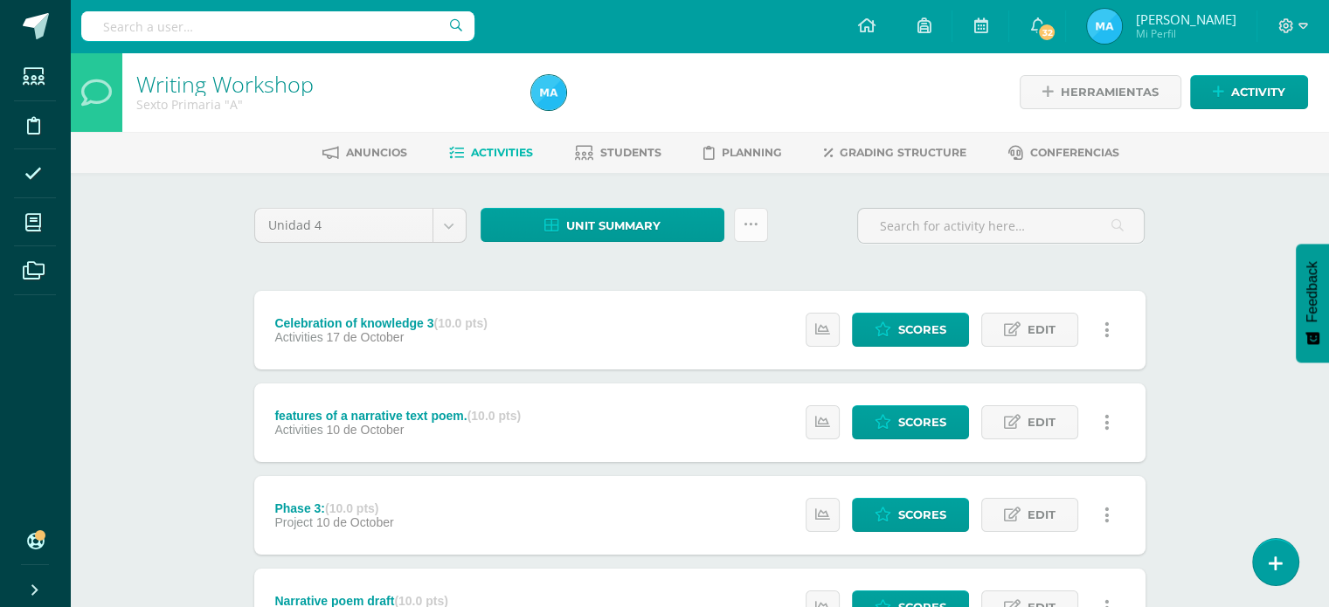
click at [744, 218] on icon at bounding box center [751, 225] width 15 height 15
click at [823, 221] on div "Unidad 4 Unidad 1 Unidad 2 Unidad 3 Unidad 4 Unit summary Download as HTML Down…" at bounding box center [699, 233] width 905 height 50
click at [607, 158] on span "Students" at bounding box center [630, 152] width 61 height 13
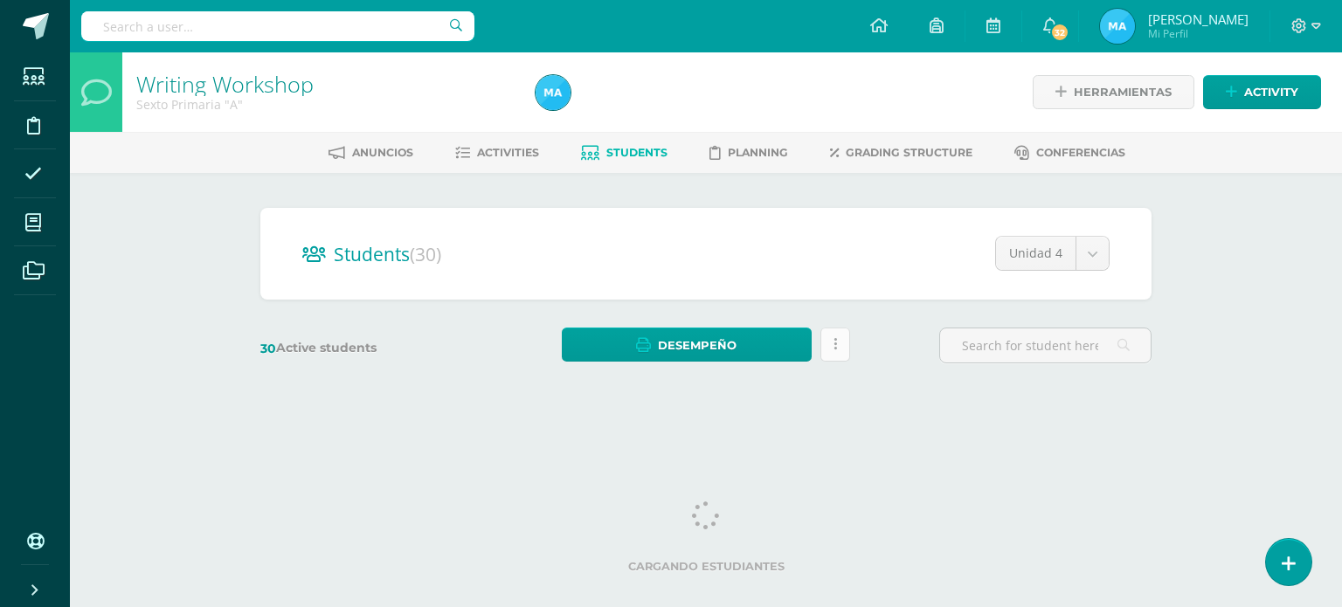
click at [847, 349] on link at bounding box center [835, 345] width 30 height 34
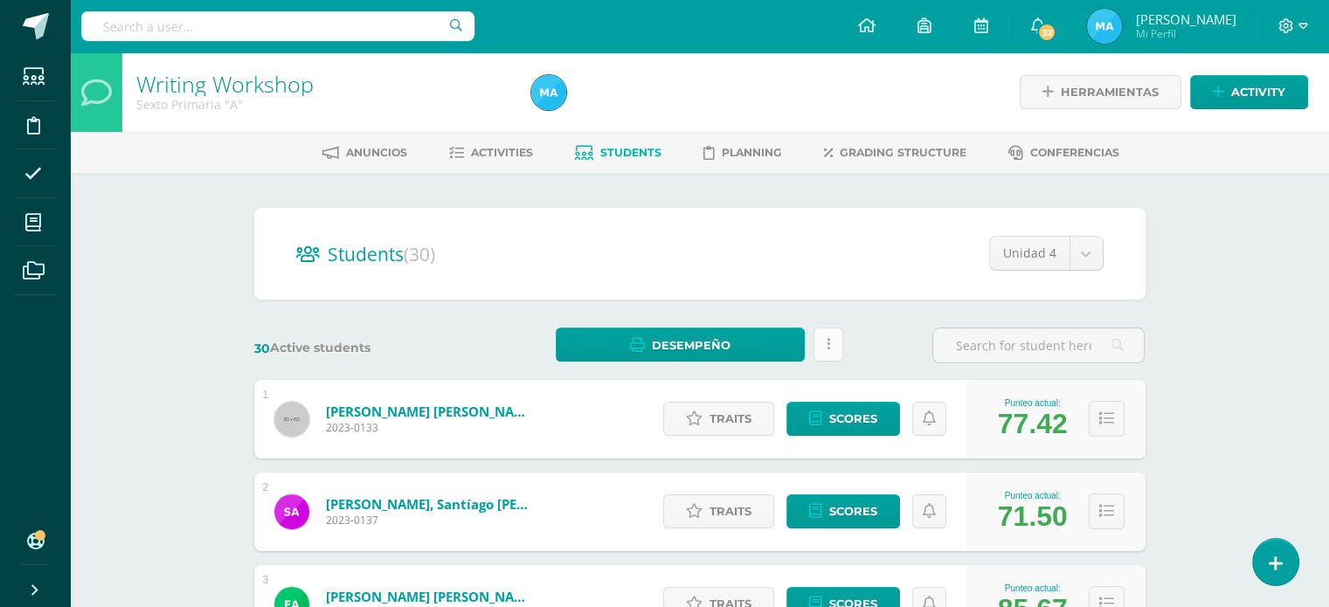
click at [825, 352] on link at bounding box center [828, 345] width 30 height 34
click at [877, 351] on div "30 Active students Desempeño Download as HTML Download as PDF Estás por enviar …" at bounding box center [699, 346] width 905 height 36
click at [737, 345] on link "Desempeño" at bounding box center [680, 345] width 249 height 34
click at [715, 287] on link "Download as PDF" at bounding box center [681, 285] width 167 height 27
click at [489, 151] on span "Activities" at bounding box center [502, 152] width 62 height 13
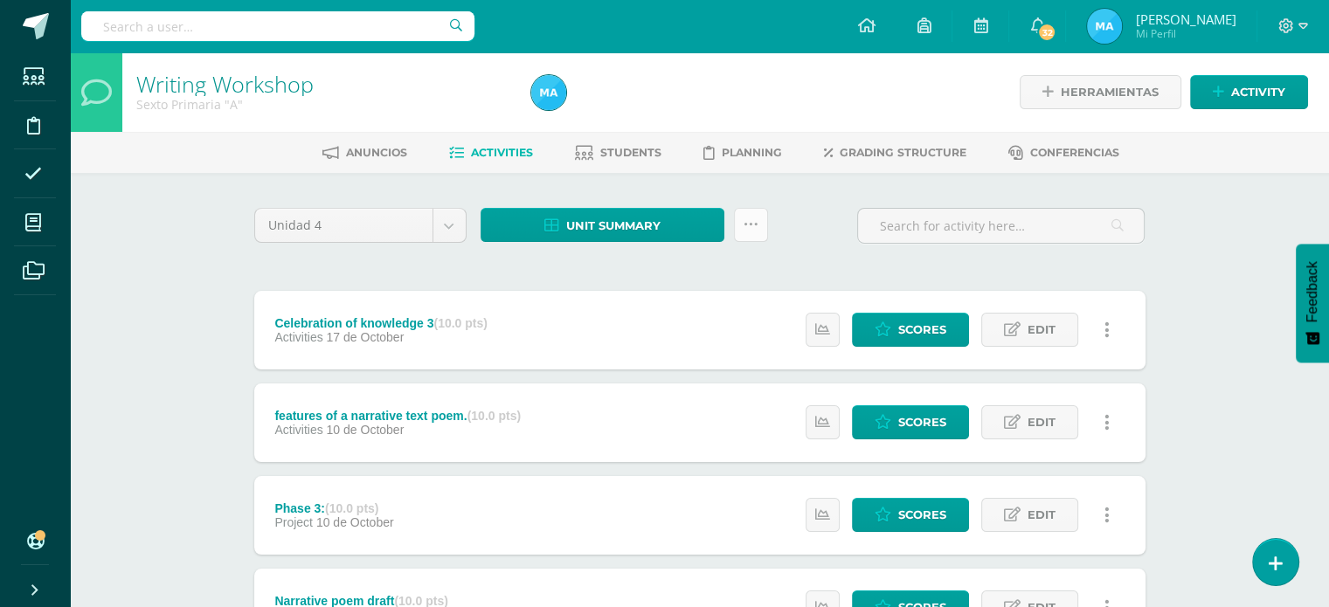
click at [748, 229] on icon at bounding box center [751, 225] width 15 height 15
click at [729, 270] on link "Subir actividades en masa" at bounding box center [707, 280] width 192 height 42
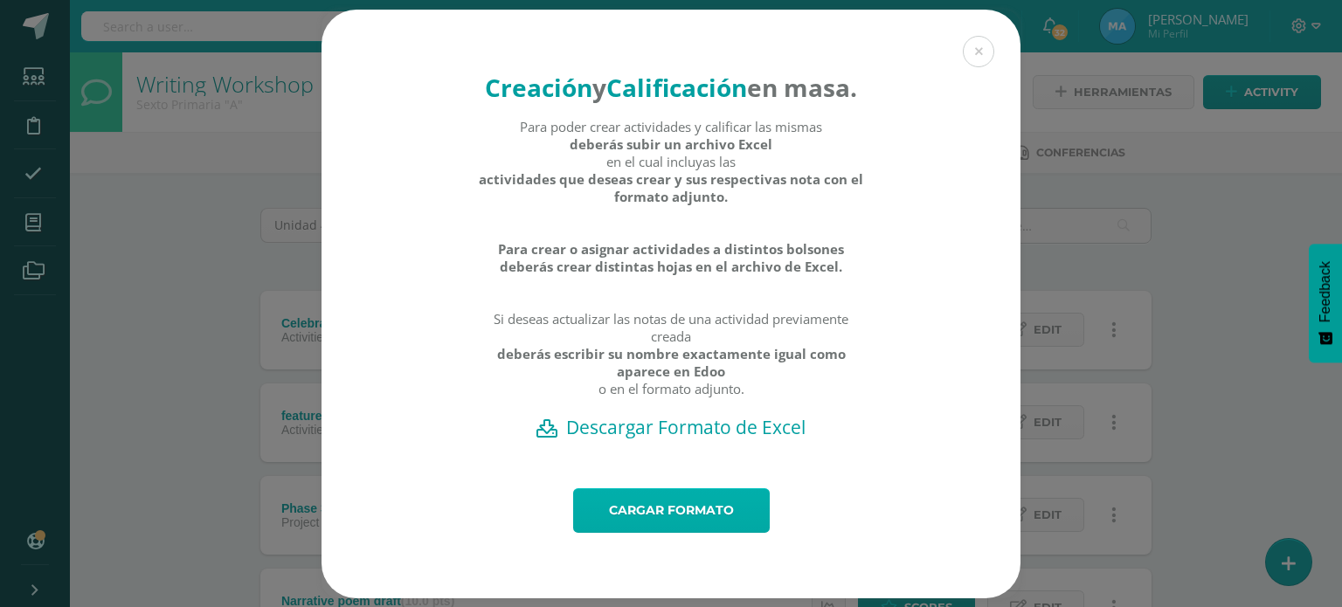
click at [658, 533] on link "Cargar formato" at bounding box center [671, 510] width 197 height 45
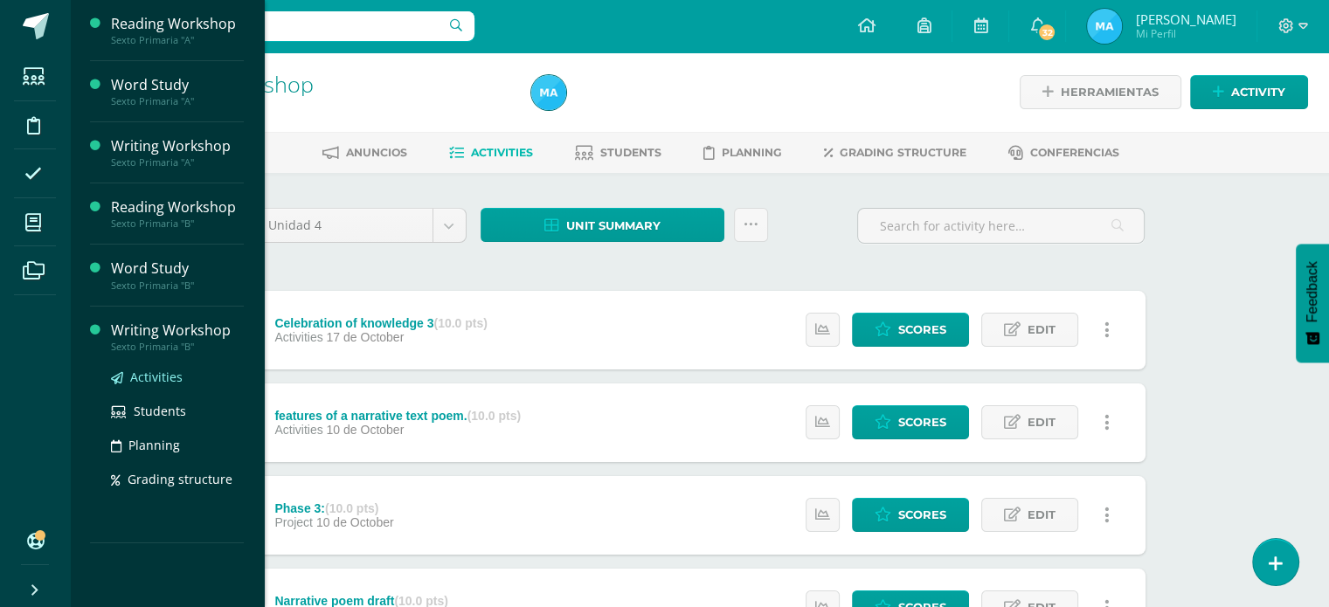
click at [142, 374] on span "Activities" at bounding box center [156, 377] width 52 height 17
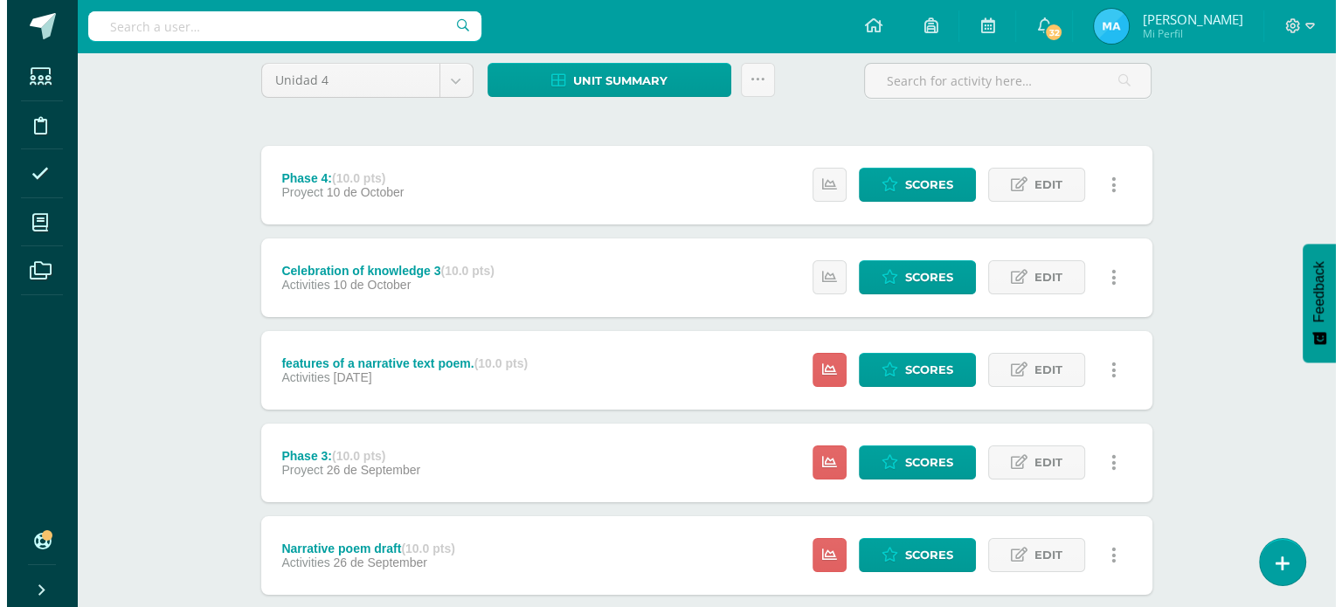
scroll to position [142, 0]
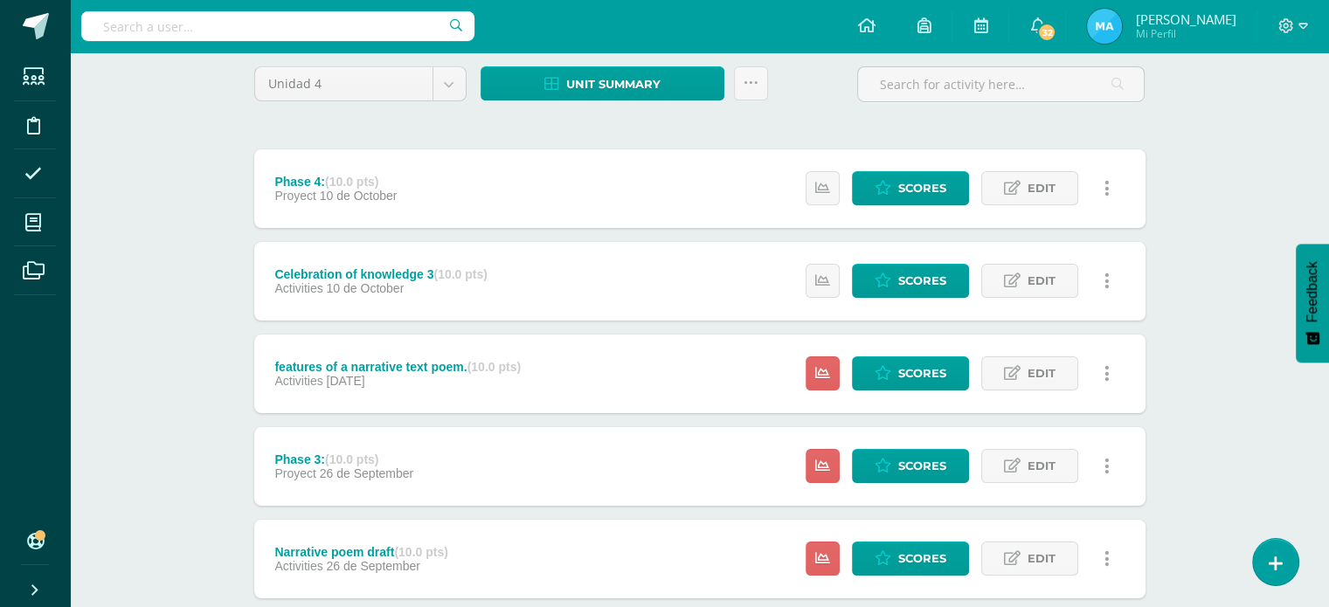
click at [1104, 183] on icon at bounding box center [1106, 188] width 5 height 19
click at [1047, 294] on link "Delete" at bounding box center [1073, 299] width 141 height 27
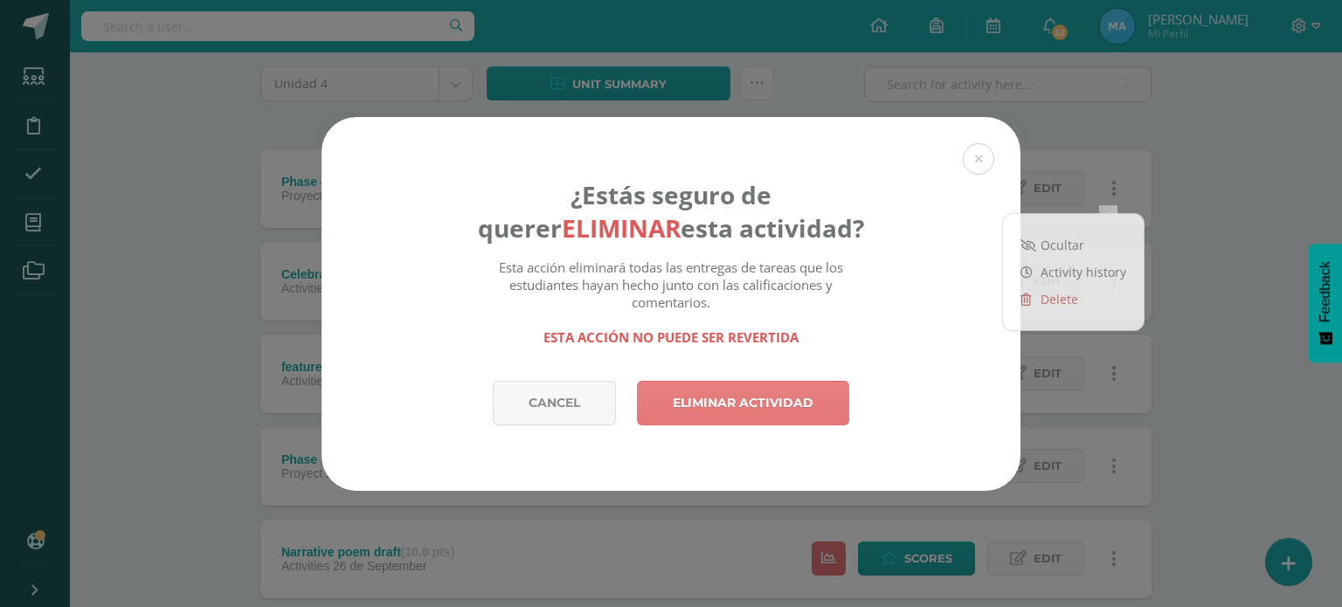
click at [738, 394] on link "Eliminar actividad" at bounding box center [743, 403] width 212 height 45
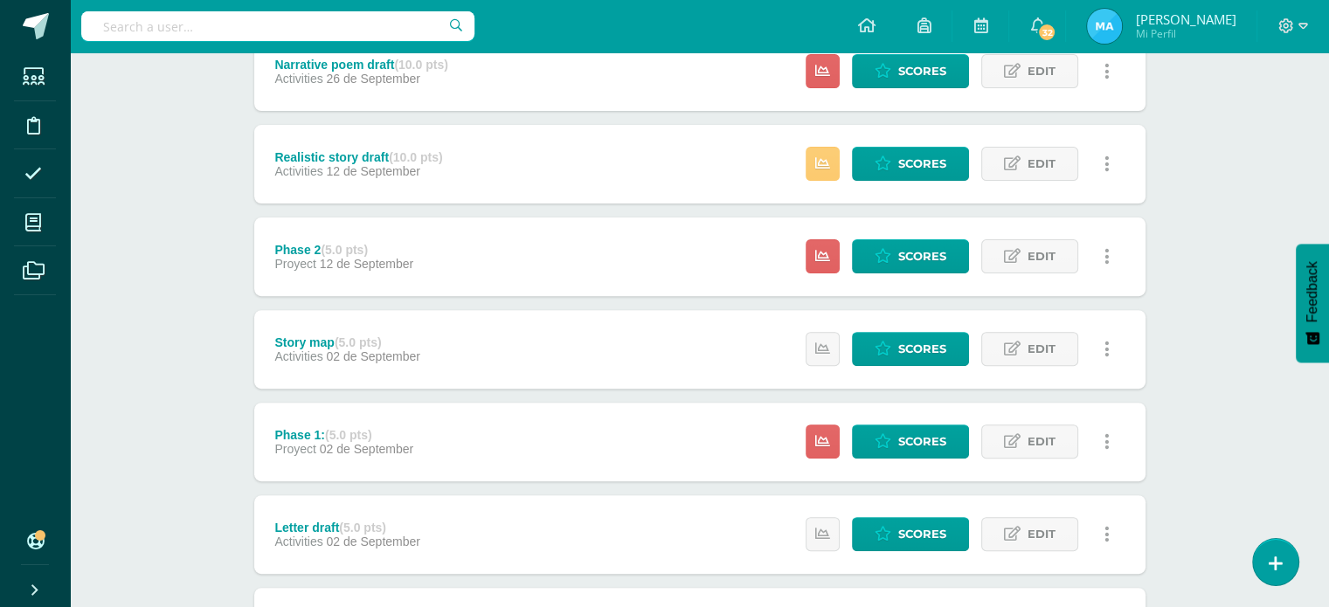
scroll to position [575, 0]
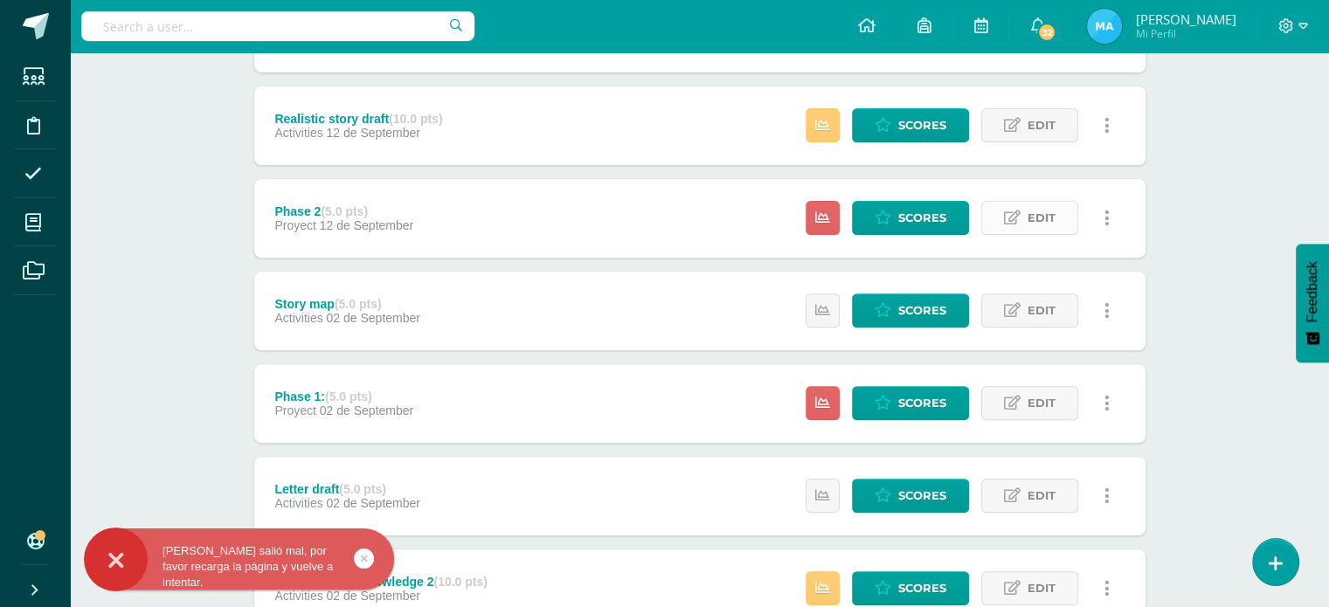
click at [1034, 216] on span "Edit" at bounding box center [1041, 218] width 28 height 32
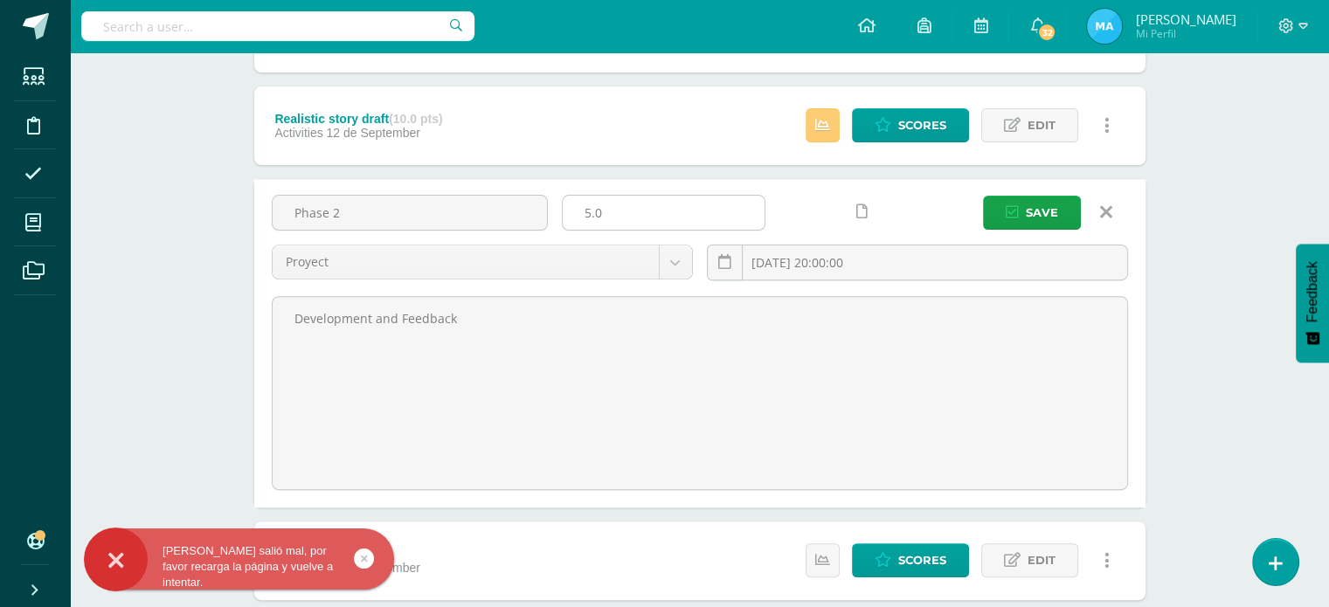
click at [662, 203] on input "5.0" at bounding box center [664, 213] width 202 height 34
type input "5"
type input "10"
click at [983, 196] on button "Save" at bounding box center [1032, 213] width 98 height 34
